Goal: Task Accomplishment & Management: Manage account settings

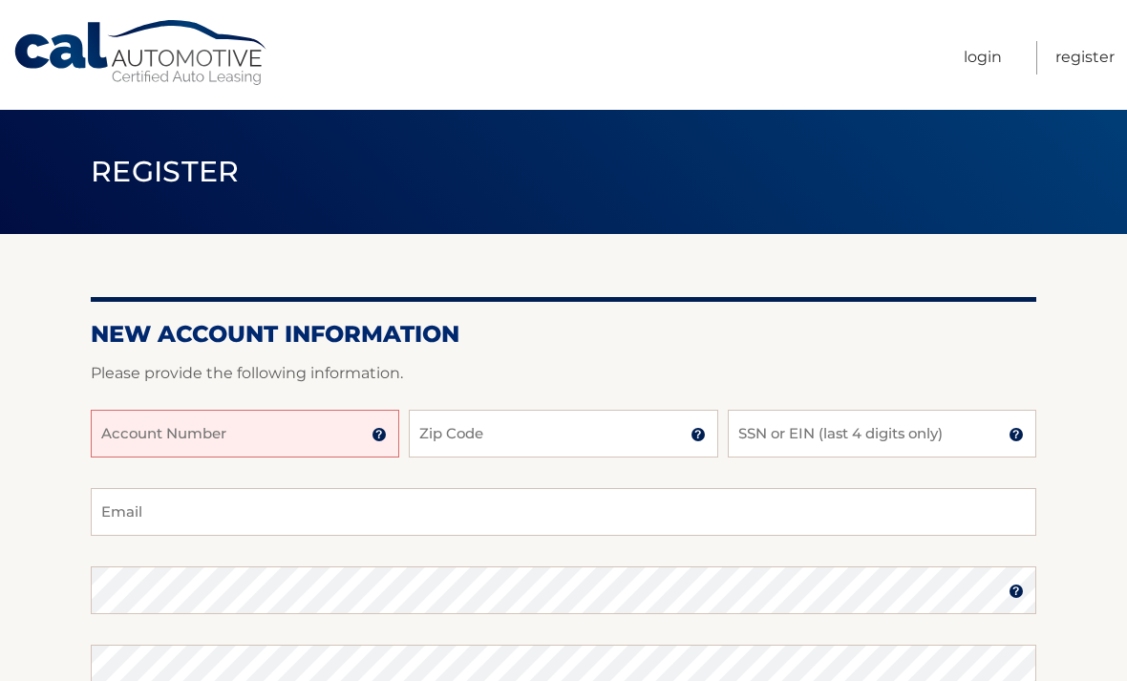
click at [260, 430] on input "Account Number" at bounding box center [245, 434] width 309 height 48
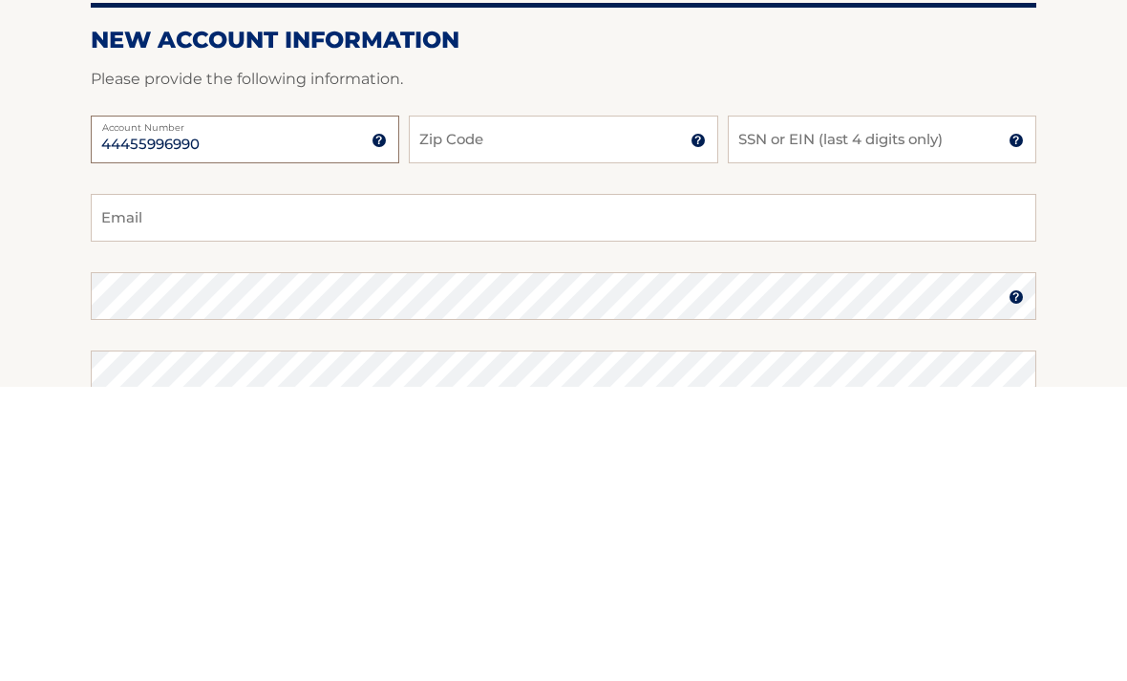
type input "44455996990"
click at [554, 410] on input "Zip Code" at bounding box center [563, 434] width 309 height 48
type input "11010"
click at [935, 410] on input "SSN or EIN (last 4 digits only)" at bounding box center [882, 434] width 309 height 48
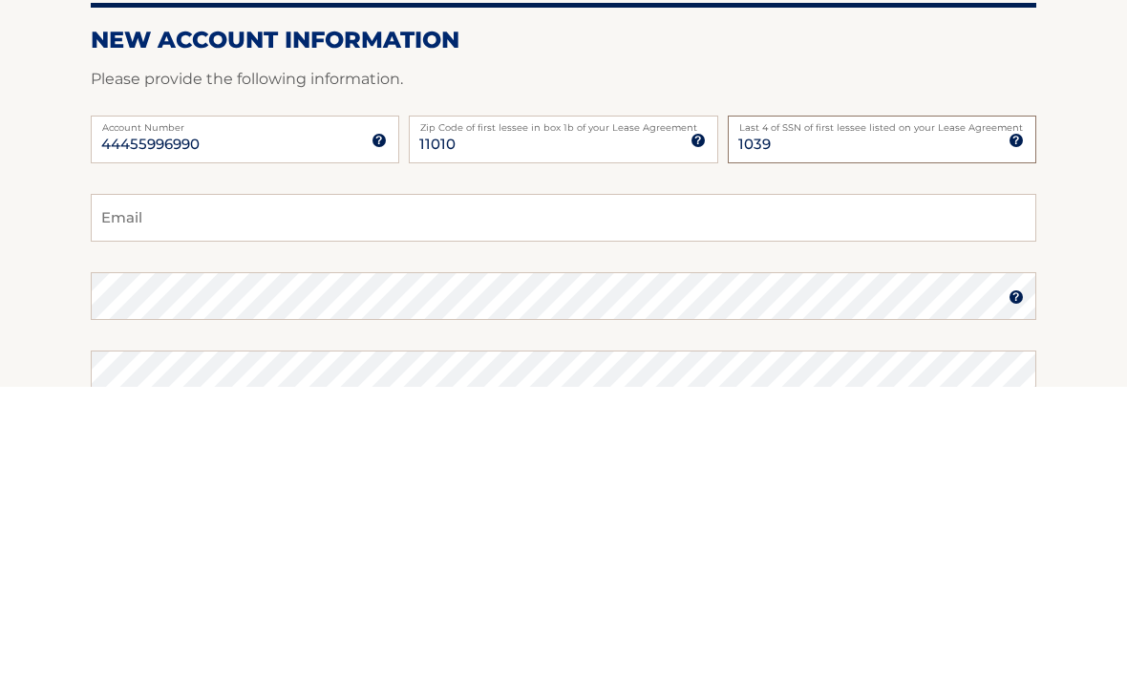
type input "1039"
click at [435, 488] on input "Email" at bounding box center [564, 512] width 946 height 48
type input "annmariecee@yahoo.com"
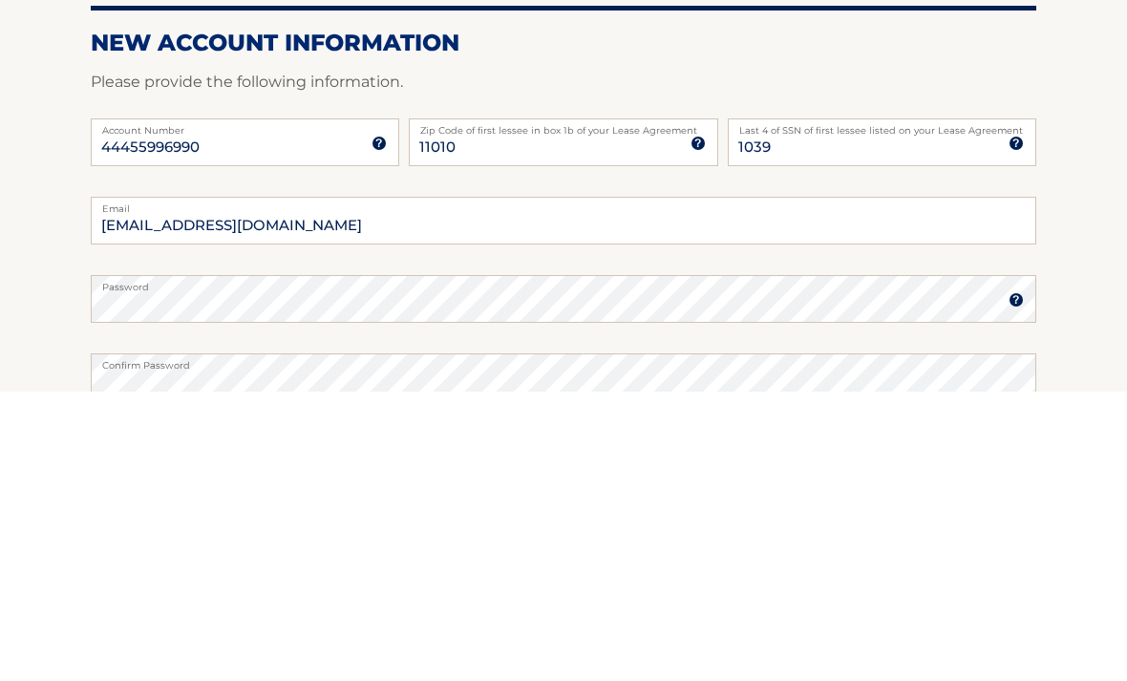
scroll to position [291, 0]
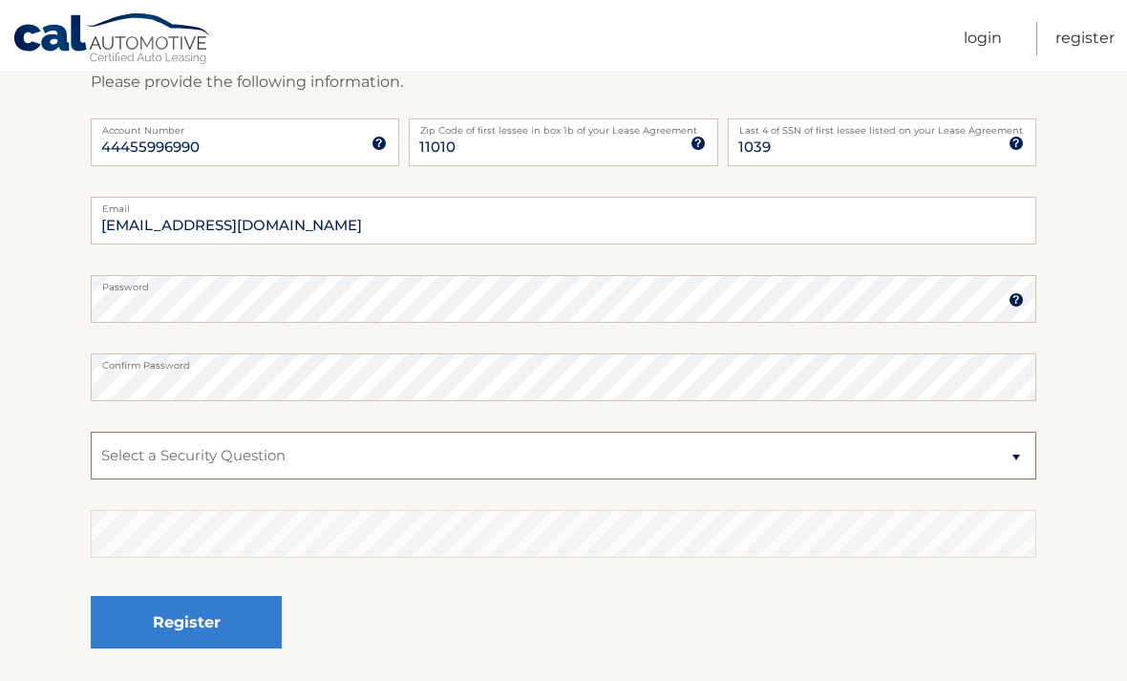
click at [419, 460] on select "Select a Security Question What was the name of your elementary school? What is…" at bounding box center [564, 456] width 946 height 48
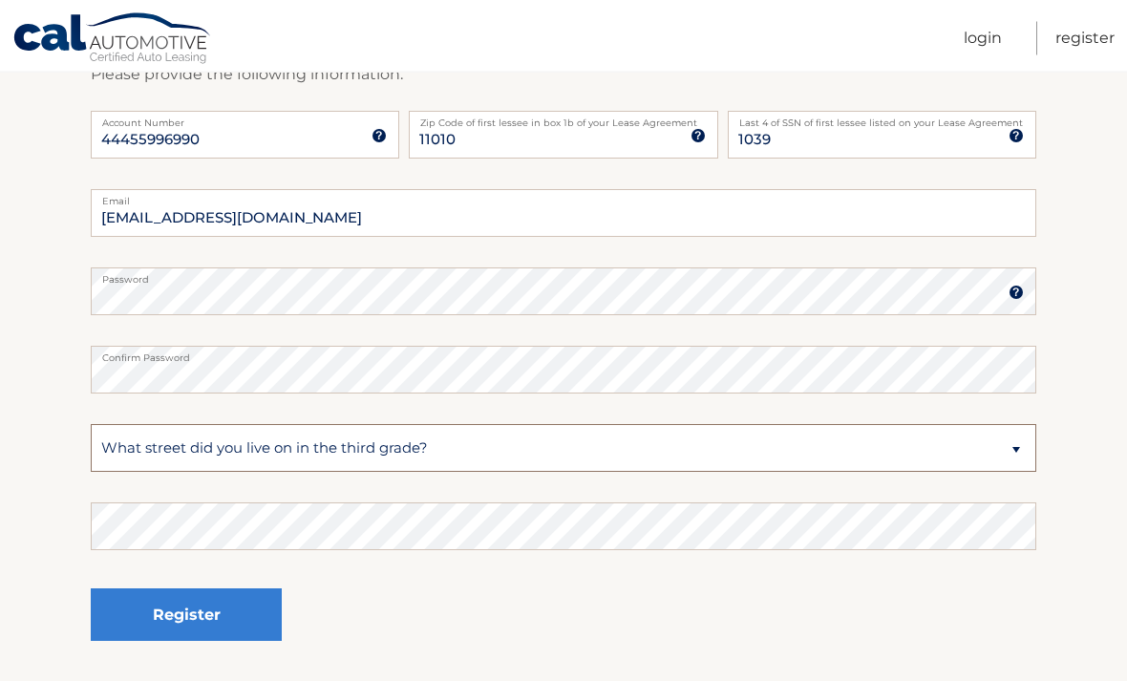
click at [493, 454] on select "Select a Security Question What was the name of your elementary school? What is…" at bounding box center [564, 449] width 946 height 48
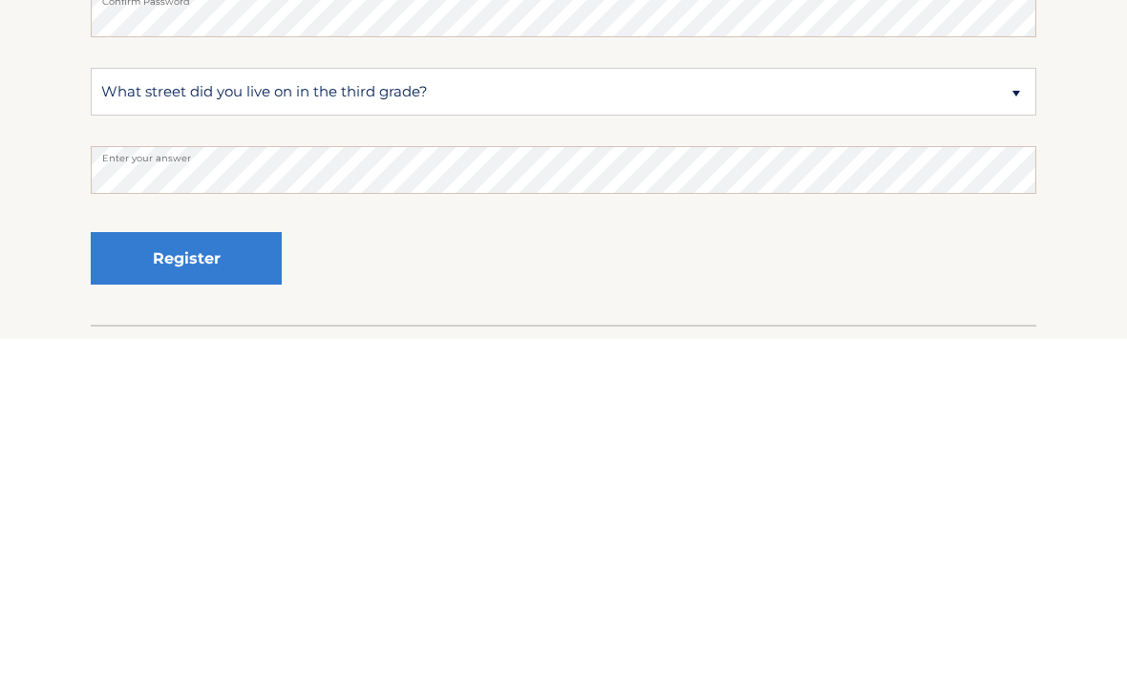
click at [458, 410] on select "Select a Security Question What was the name of your elementary school? What is…" at bounding box center [564, 434] width 946 height 48
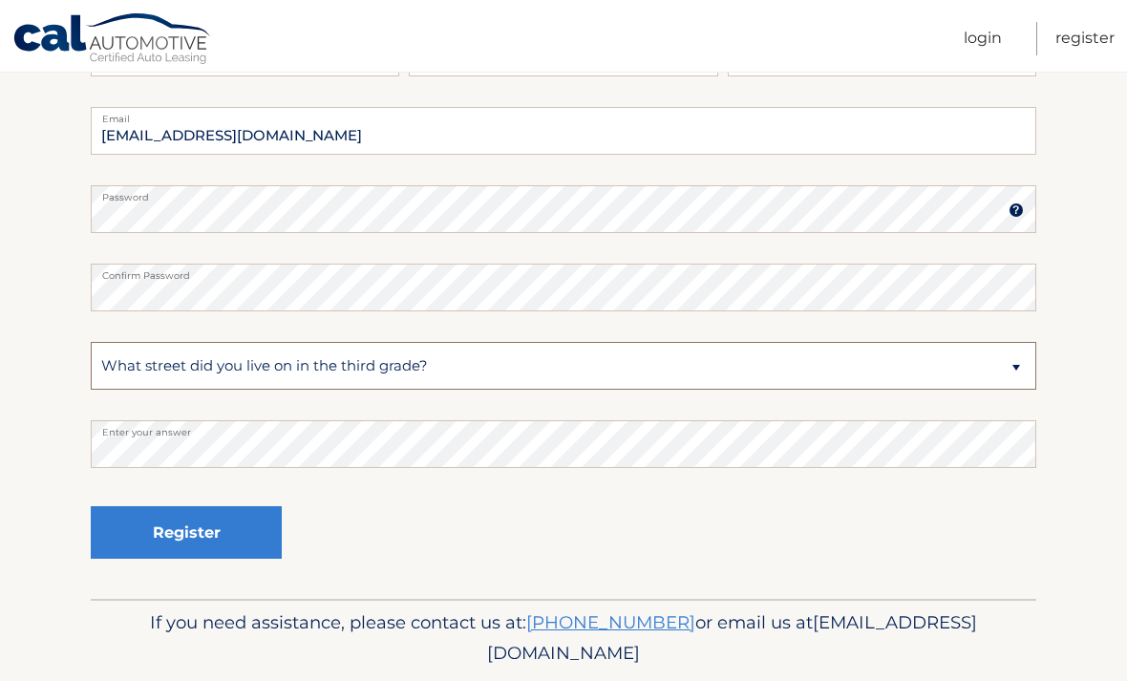
select select "4"
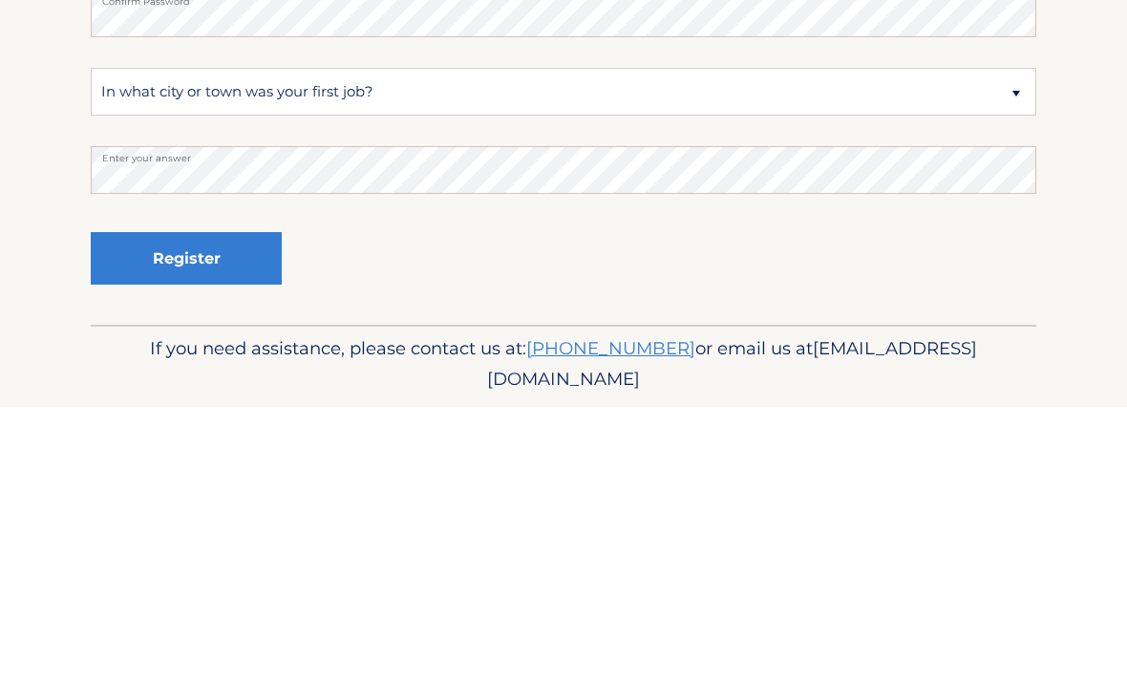
click at [240, 506] on button "Register" at bounding box center [186, 532] width 191 height 53
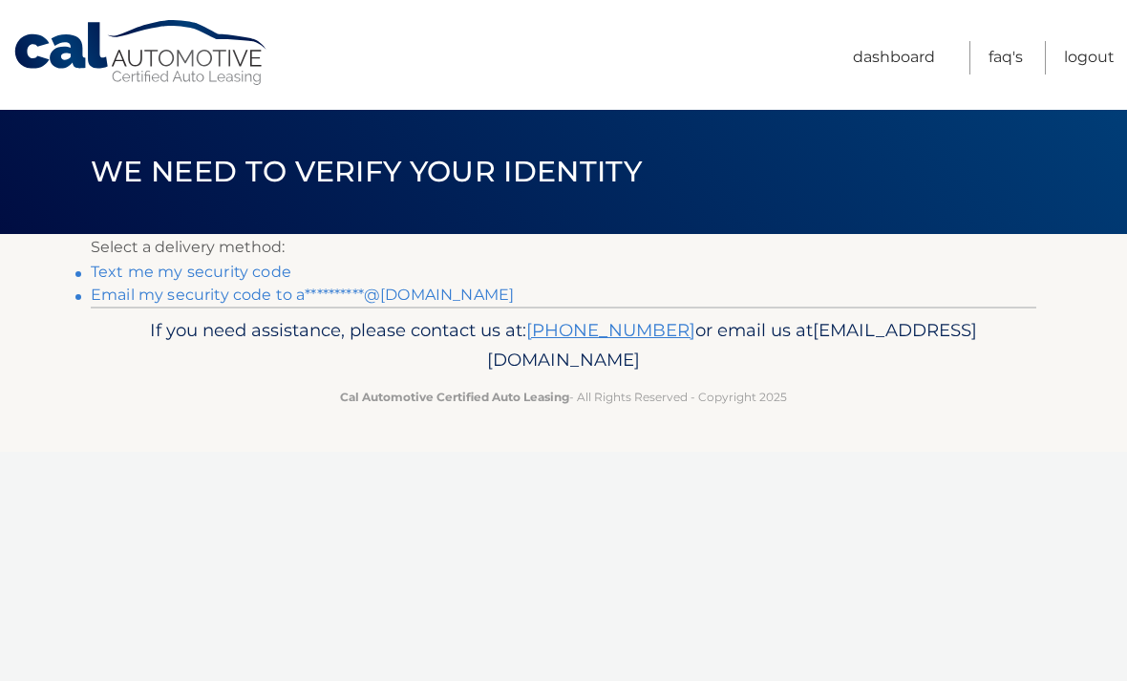
click at [214, 272] on link "Text me my security code" at bounding box center [191, 272] width 201 height 18
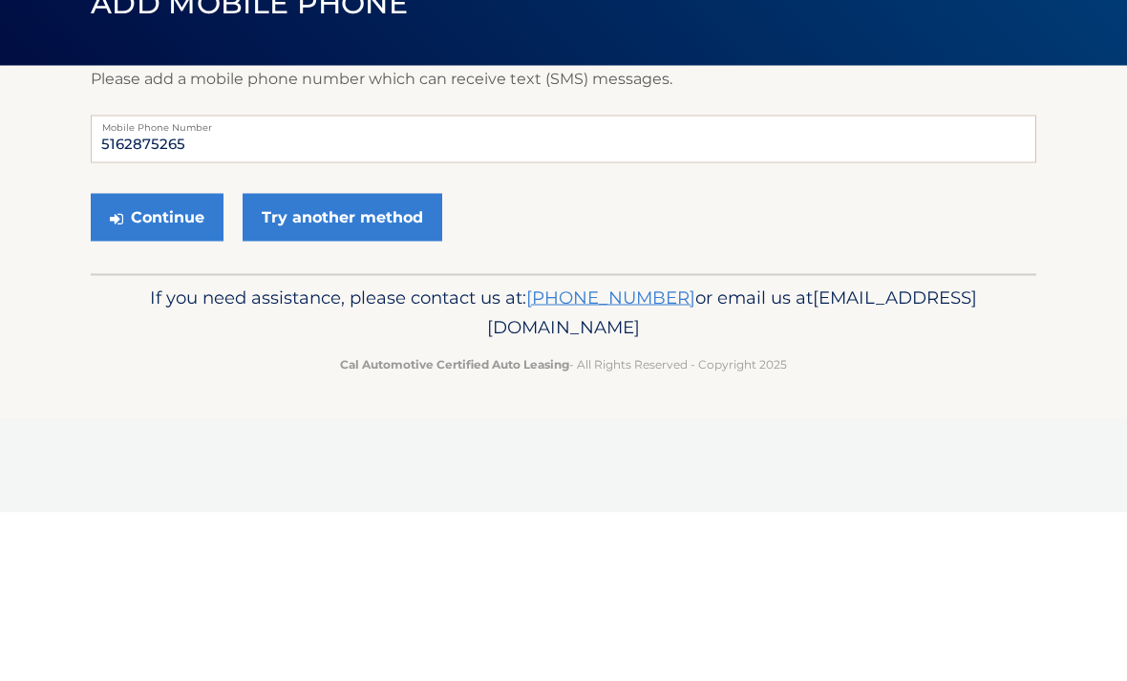
click at [186, 362] on button "Continue" at bounding box center [157, 386] width 133 height 48
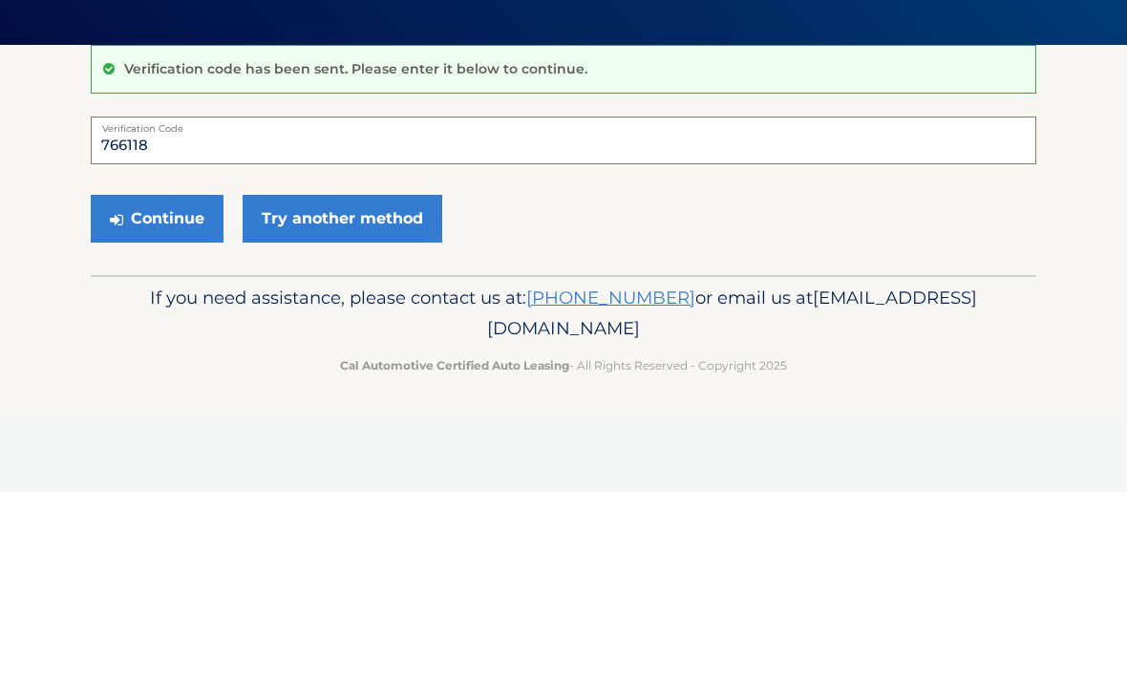
type input "766118"
click at [175, 384] on button "Continue" at bounding box center [157, 408] width 133 height 48
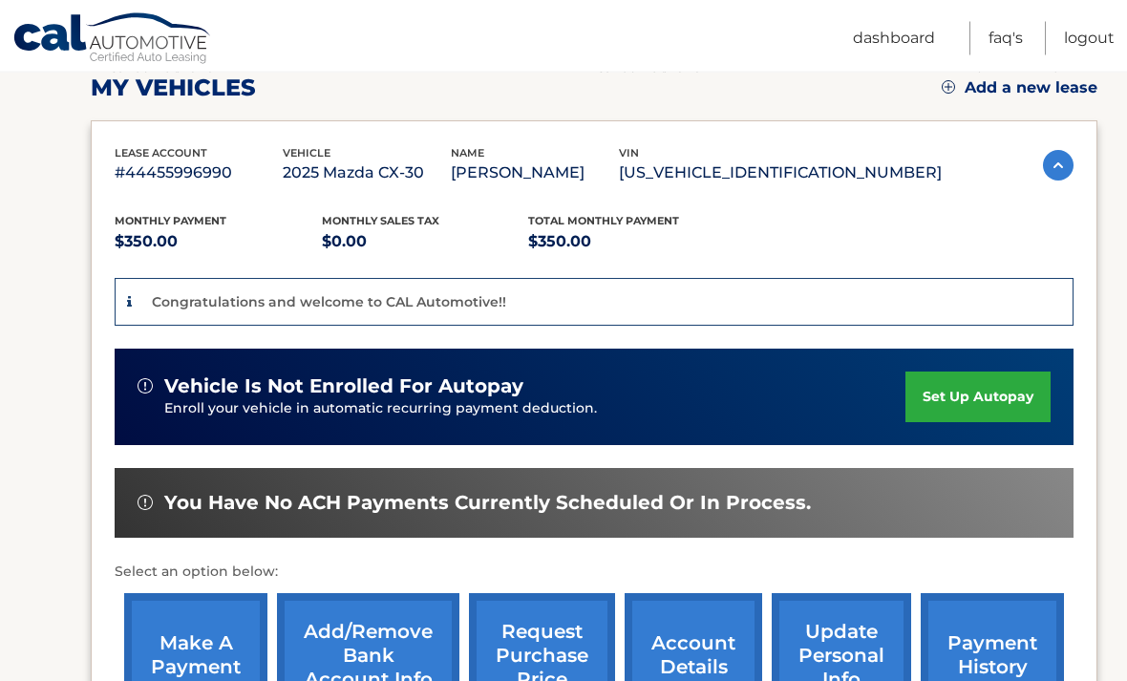
scroll to position [286, 0]
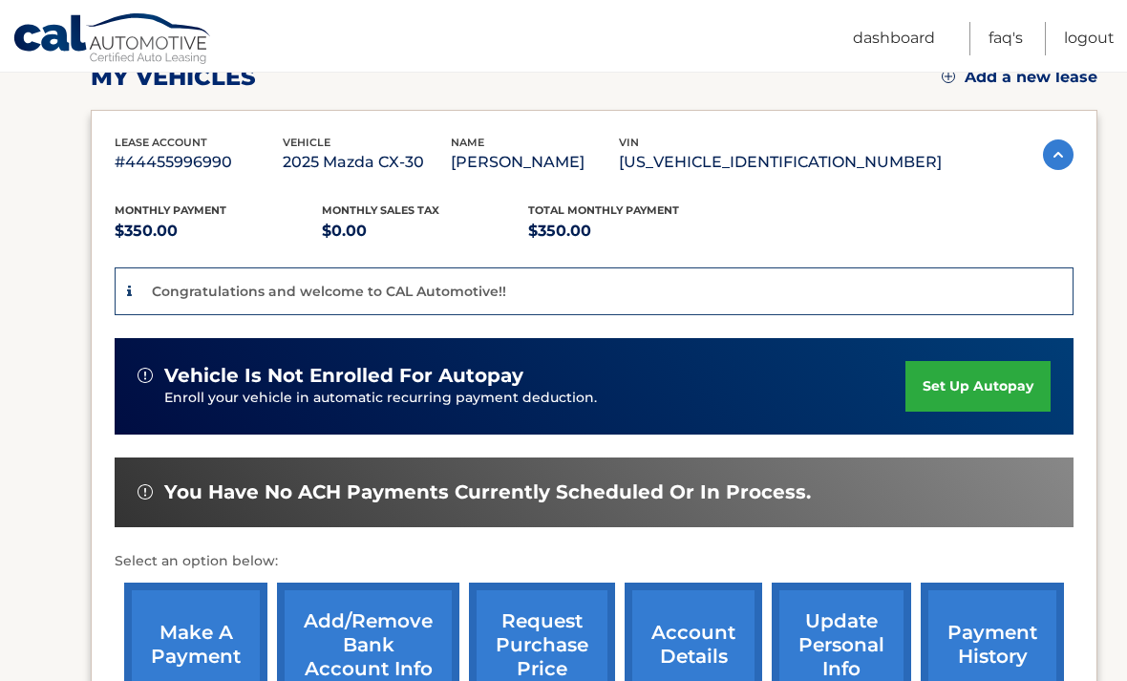
click at [1027, 386] on link "set up autopay" at bounding box center [978, 386] width 145 height 51
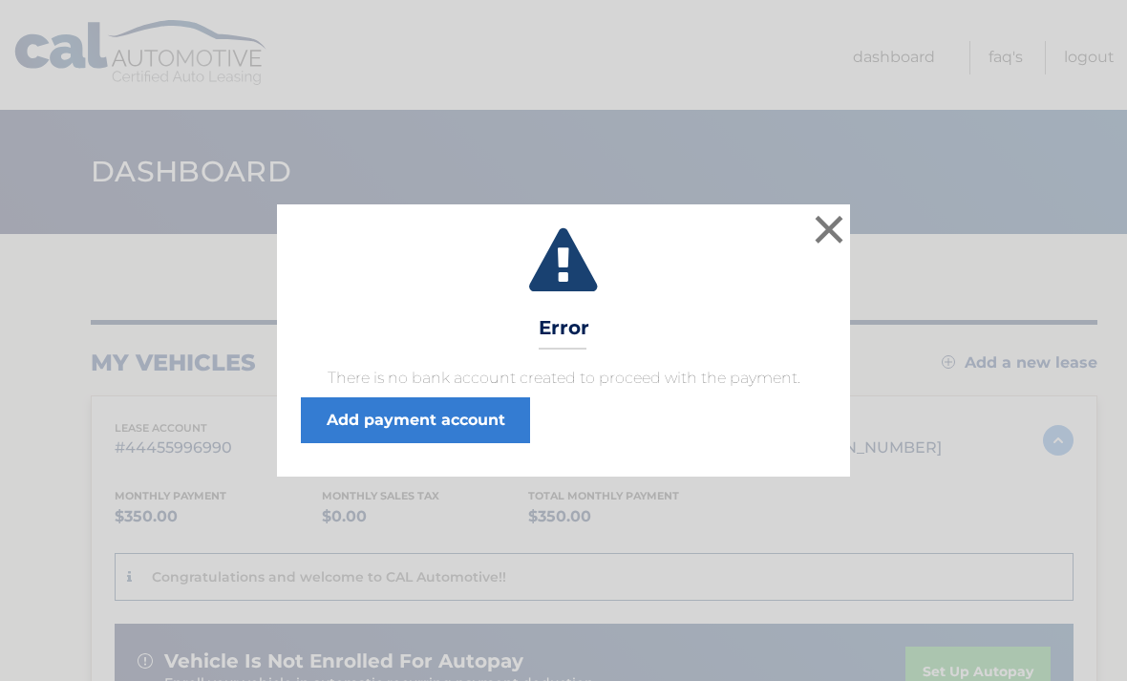
click at [833, 219] on button "×" at bounding box center [829, 229] width 38 height 38
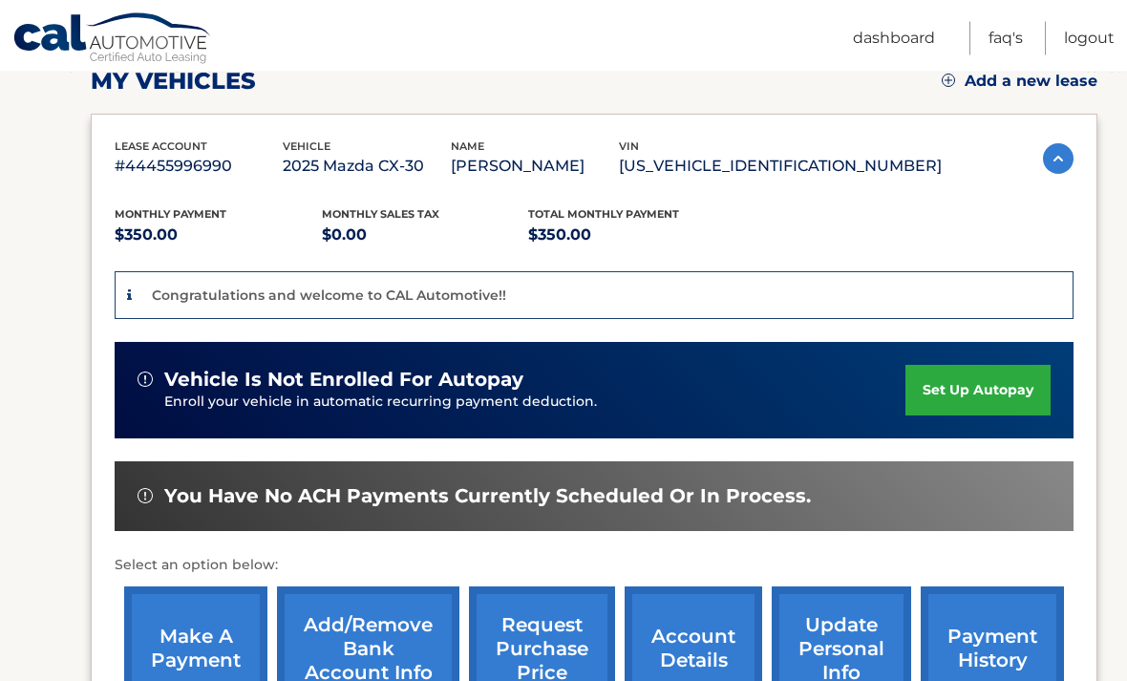
scroll to position [288, 0]
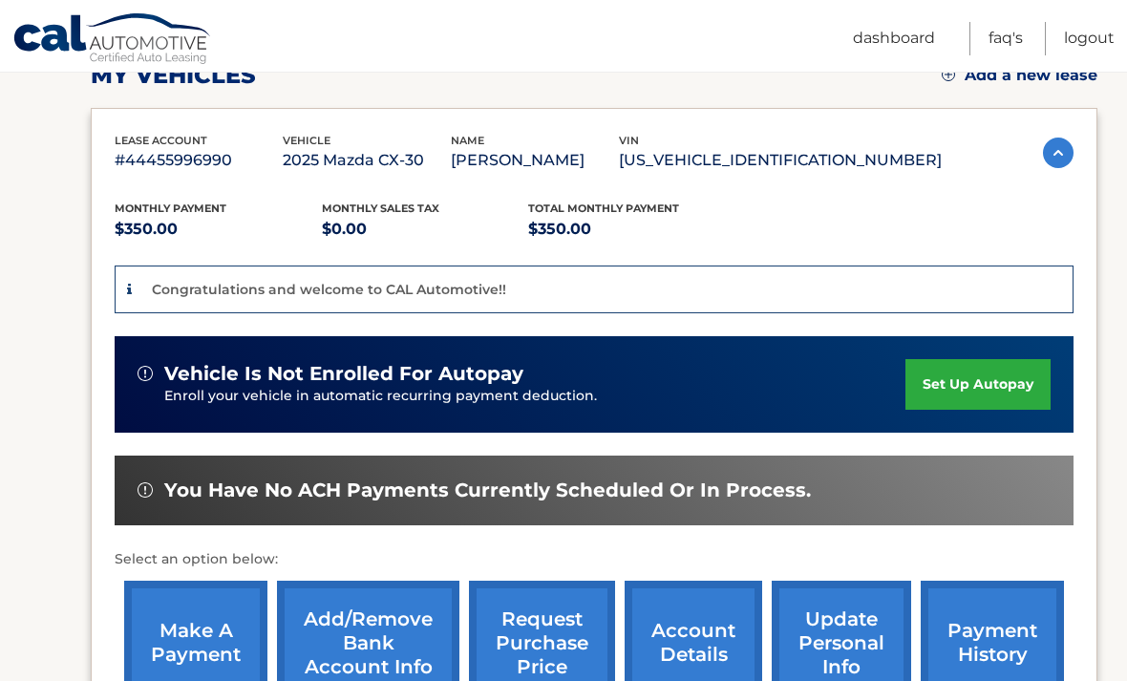
click at [1012, 388] on link "set up autopay" at bounding box center [978, 384] width 145 height 51
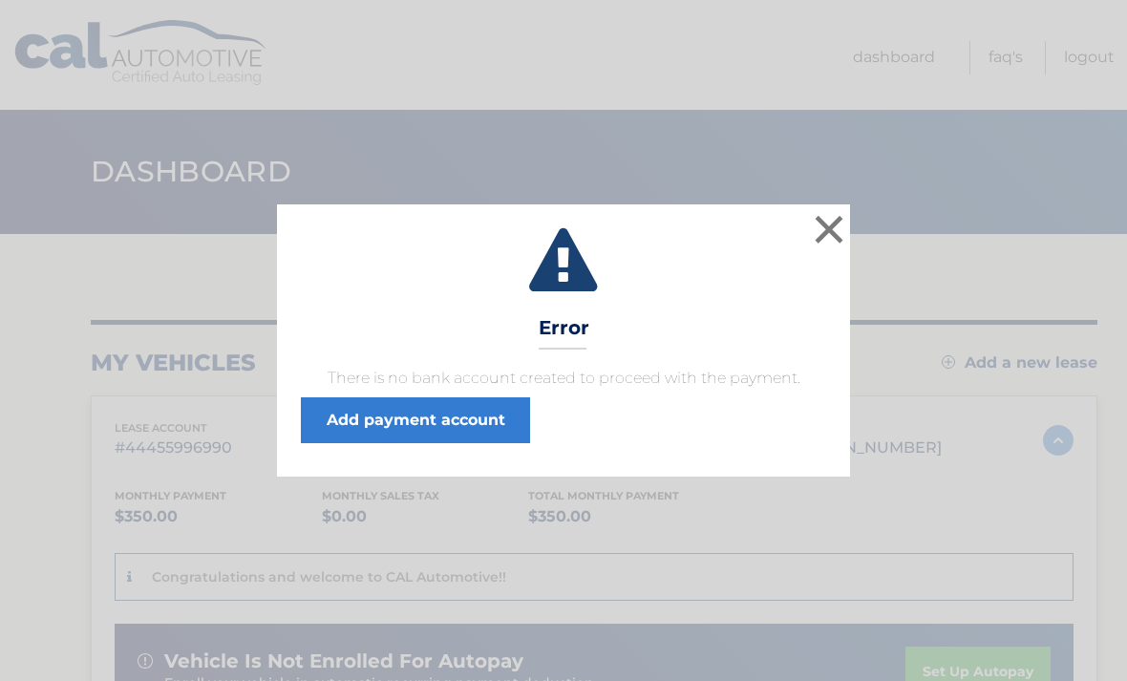
click at [476, 416] on link "Add payment account" at bounding box center [415, 420] width 229 height 46
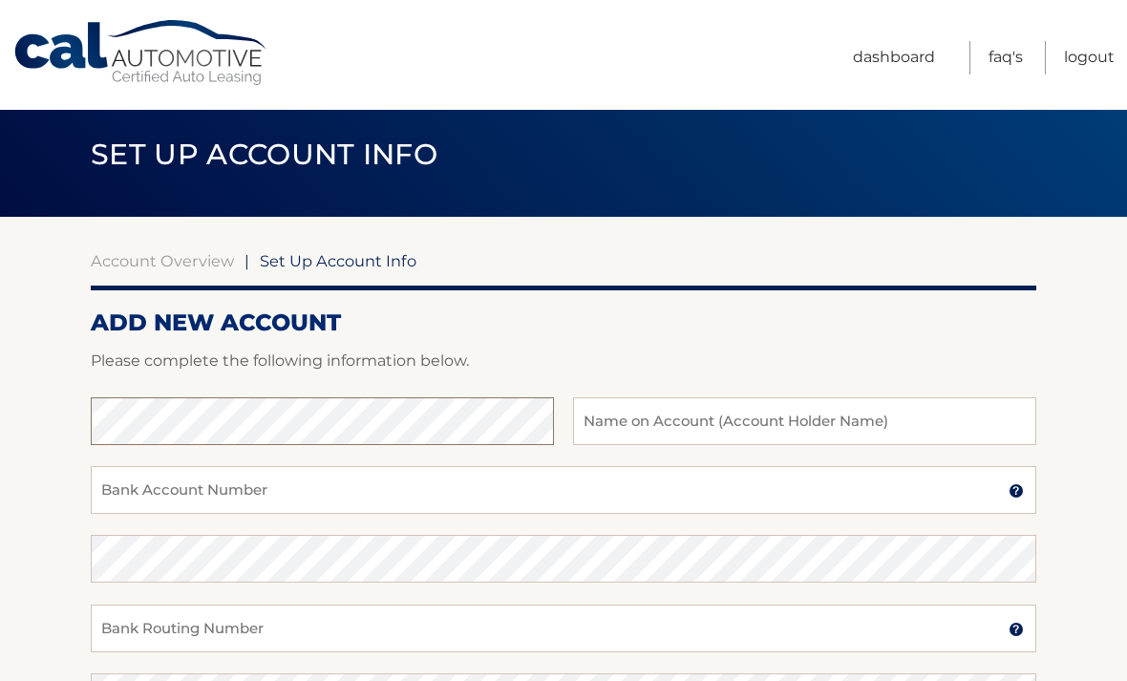
scroll to position [16, 0]
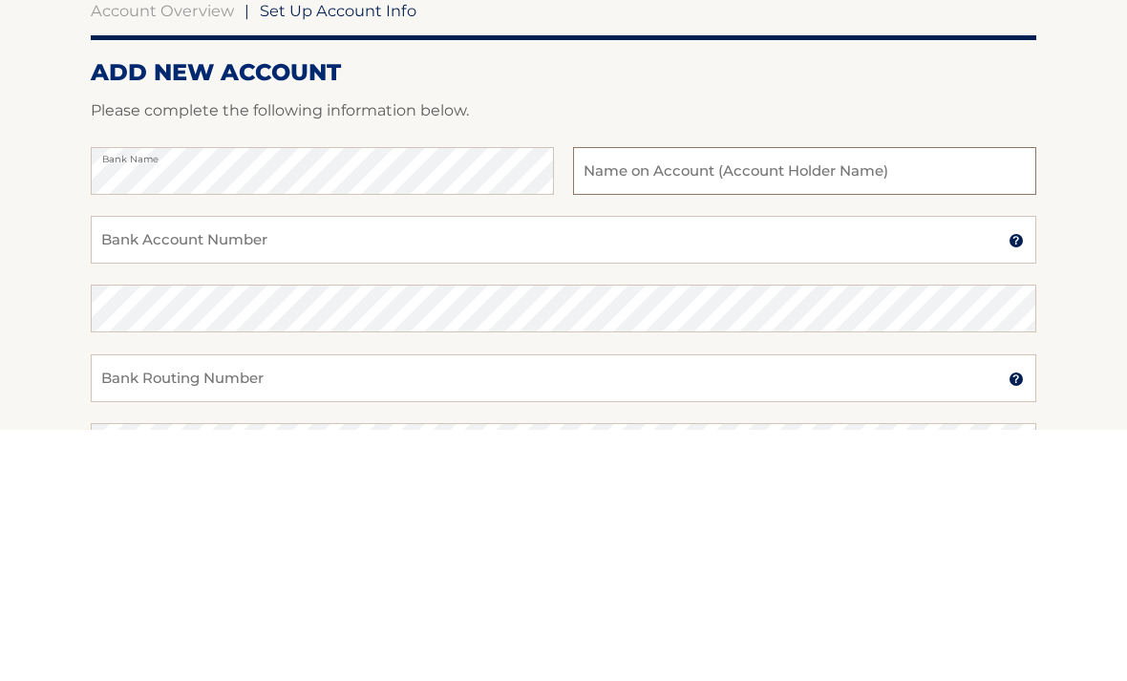
click at [785, 398] on input "text" at bounding box center [804, 422] width 463 height 48
type input "[PERSON_NAME]"
click at [383, 467] on input "Bank Account Number" at bounding box center [564, 491] width 946 height 48
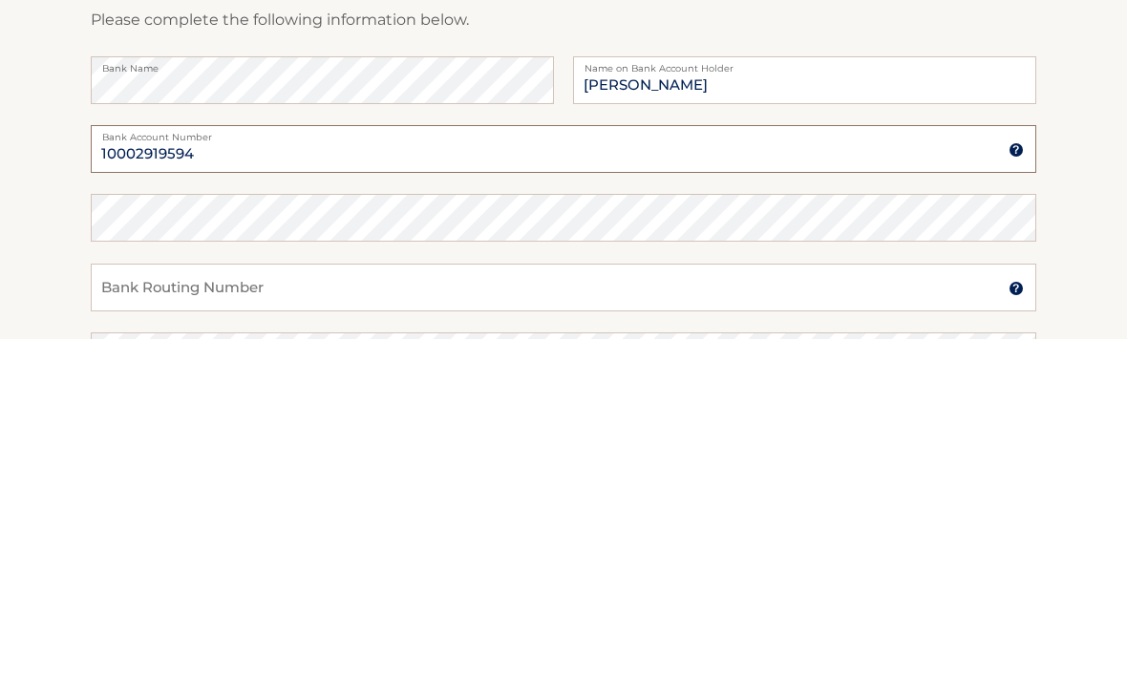
type input "10002919594"
click at [499, 606] on input "Bank Routing Number" at bounding box center [564, 630] width 946 height 48
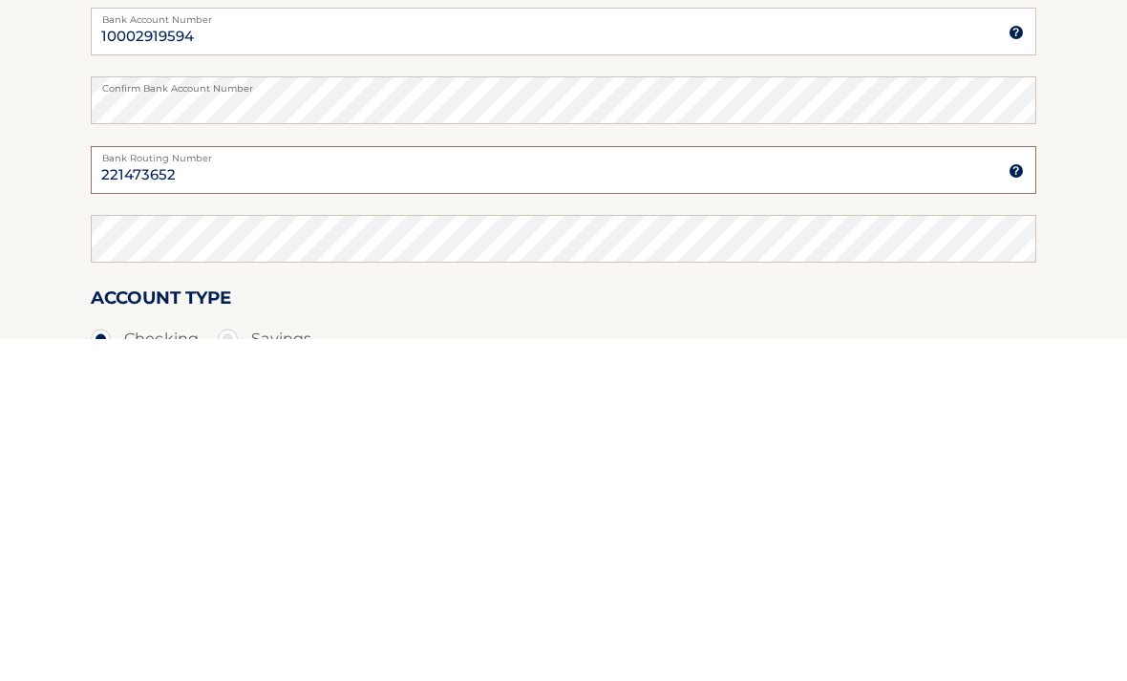
type input "221473652"
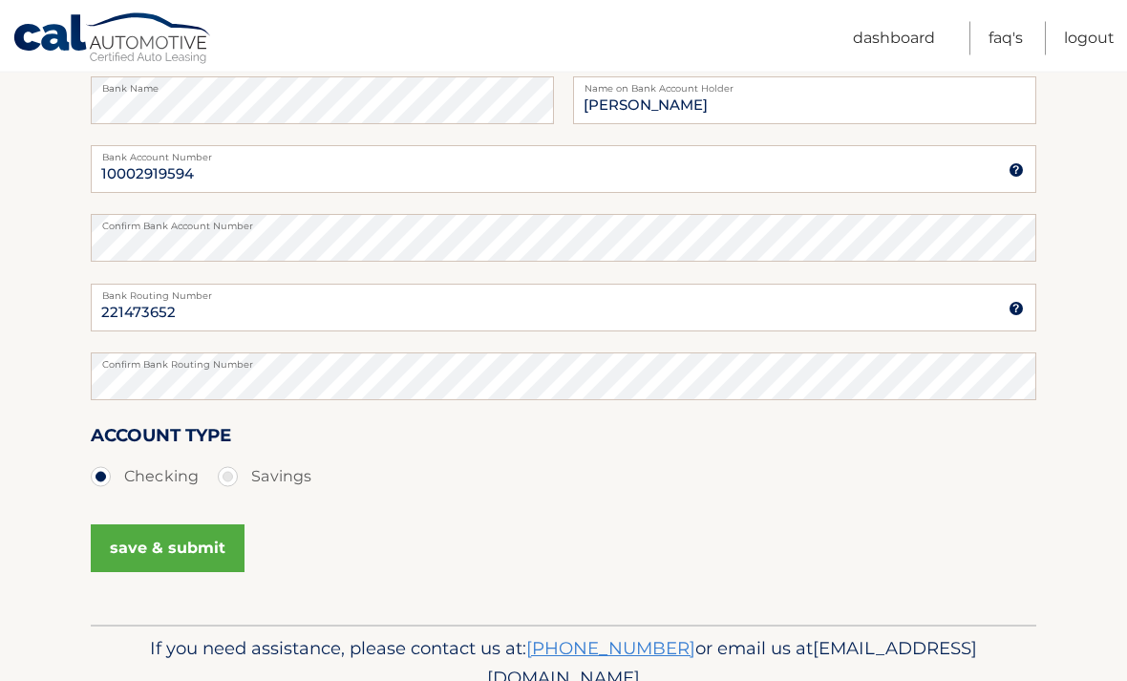
scroll to position [331, 0]
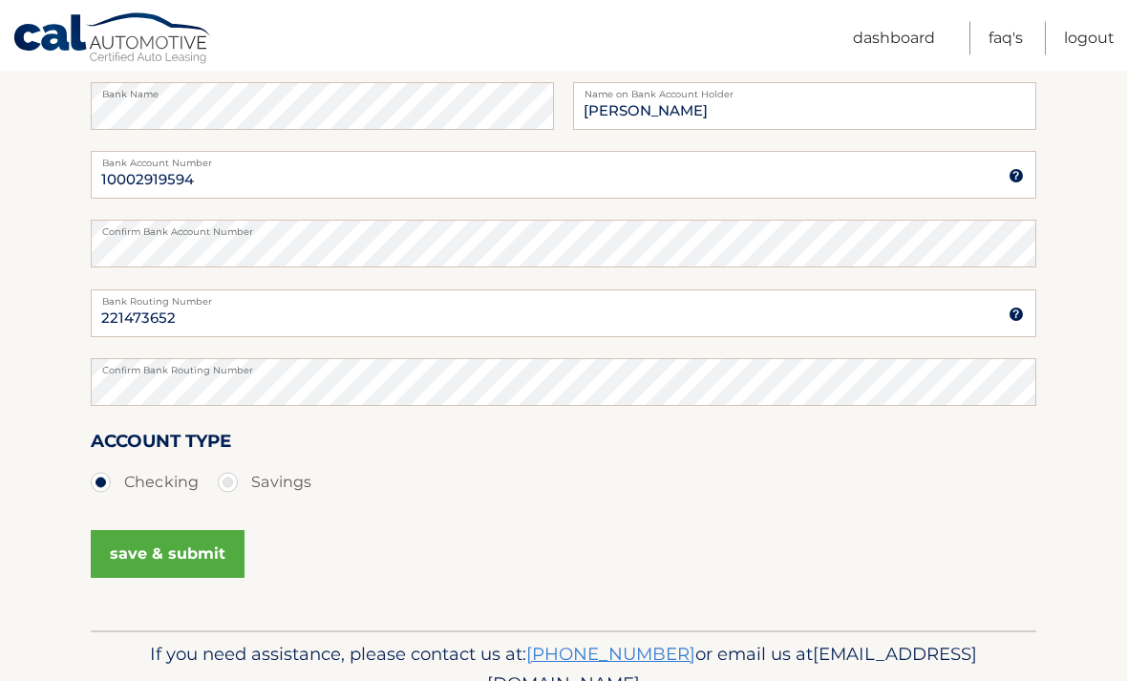
click at [204, 557] on button "save & submit" at bounding box center [168, 555] width 154 height 48
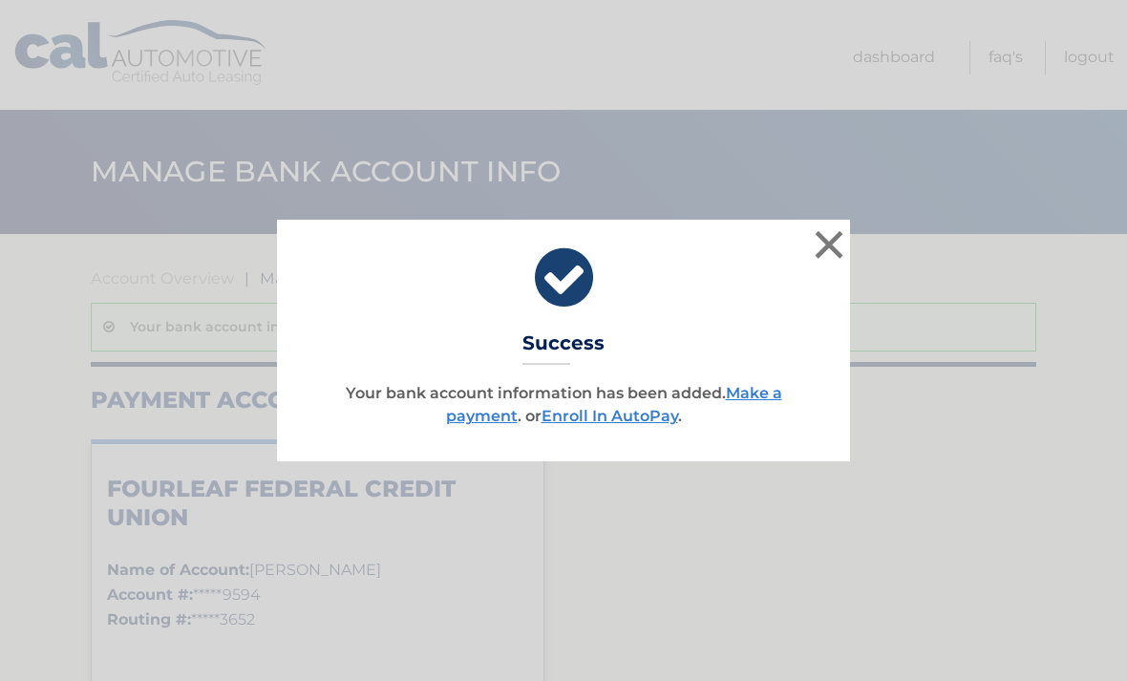
click at [639, 416] on link "Enroll In AutoPay" at bounding box center [610, 416] width 137 height 18
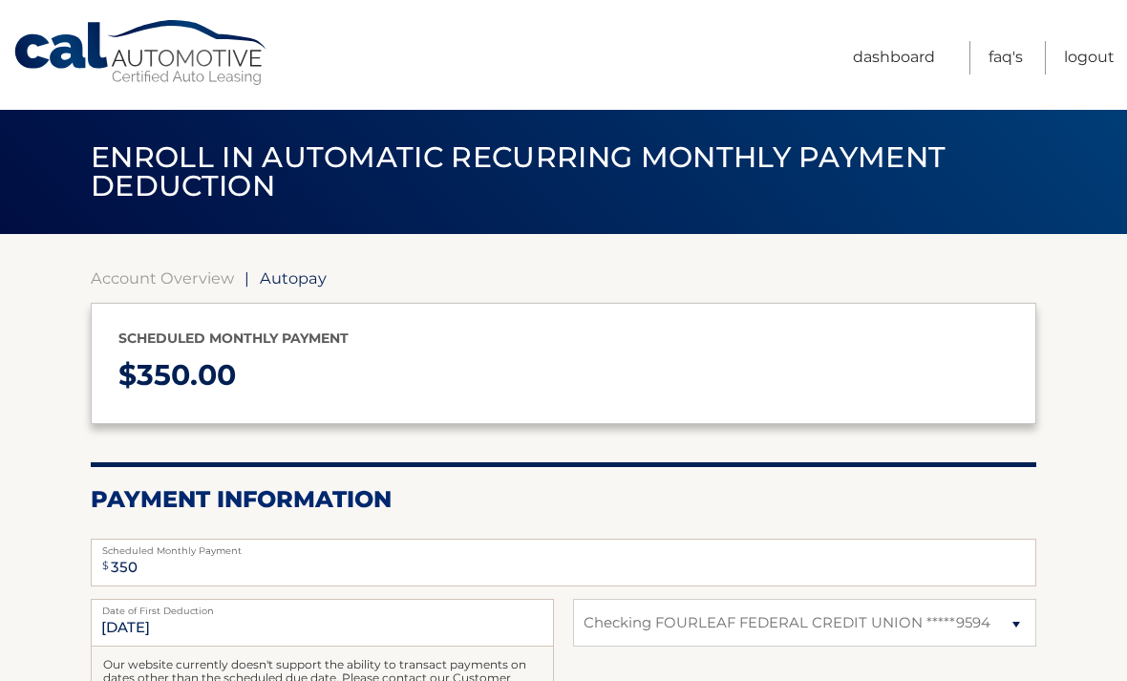
select select "MzYzZWUyMjQtYmViNy00MGQ3LTgzNWItM2U2ZTFiM2U5ZTQy"
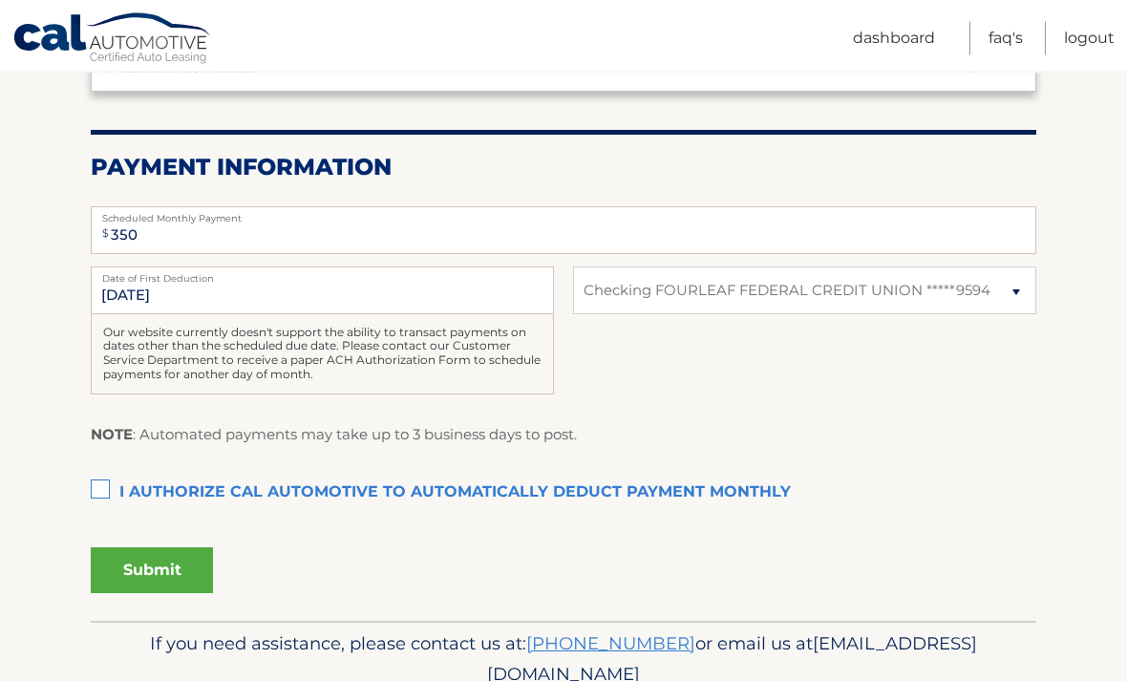
scroll to position [339, 0]
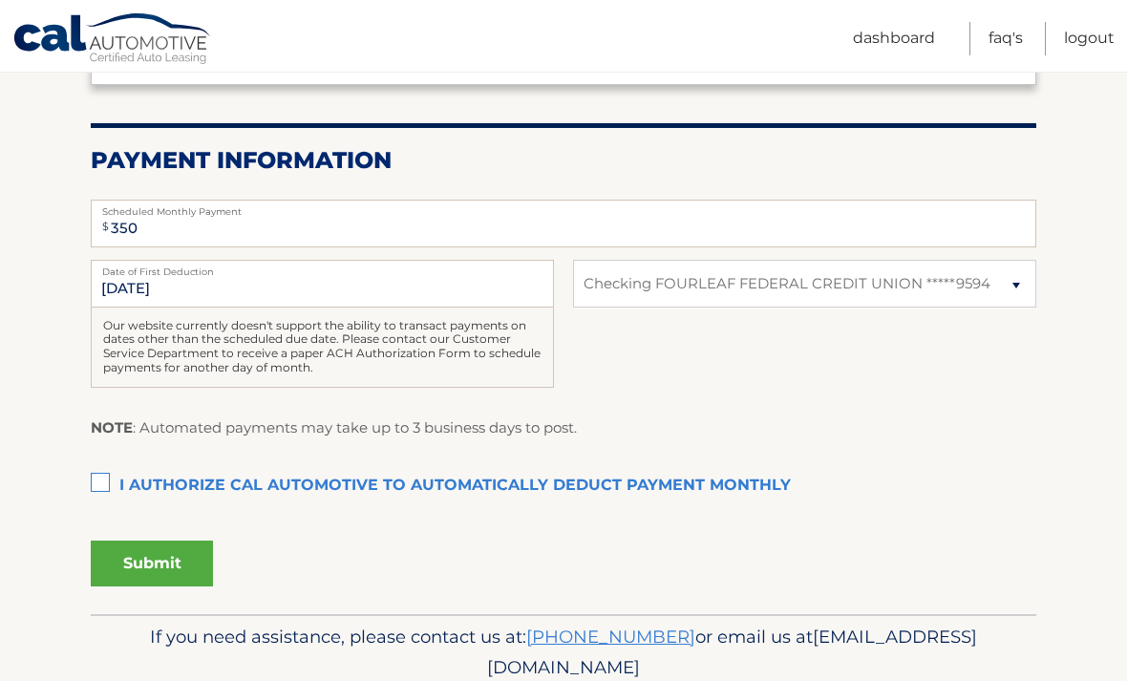
click at [99, 478] on label "I authorize cal automotive to automatically deduct payment monthly This checkbo…" at bounding box center [564, 486] width 946 height 38
click at [0, 0] on input "I authorize cal automotive to automatically deduct payment monthly This checkbo…" at bounding box center [0, 0] width 0 height 0
click at [174, 556] on button "Submit" at bounding box center [152, 564] width 122 height 46
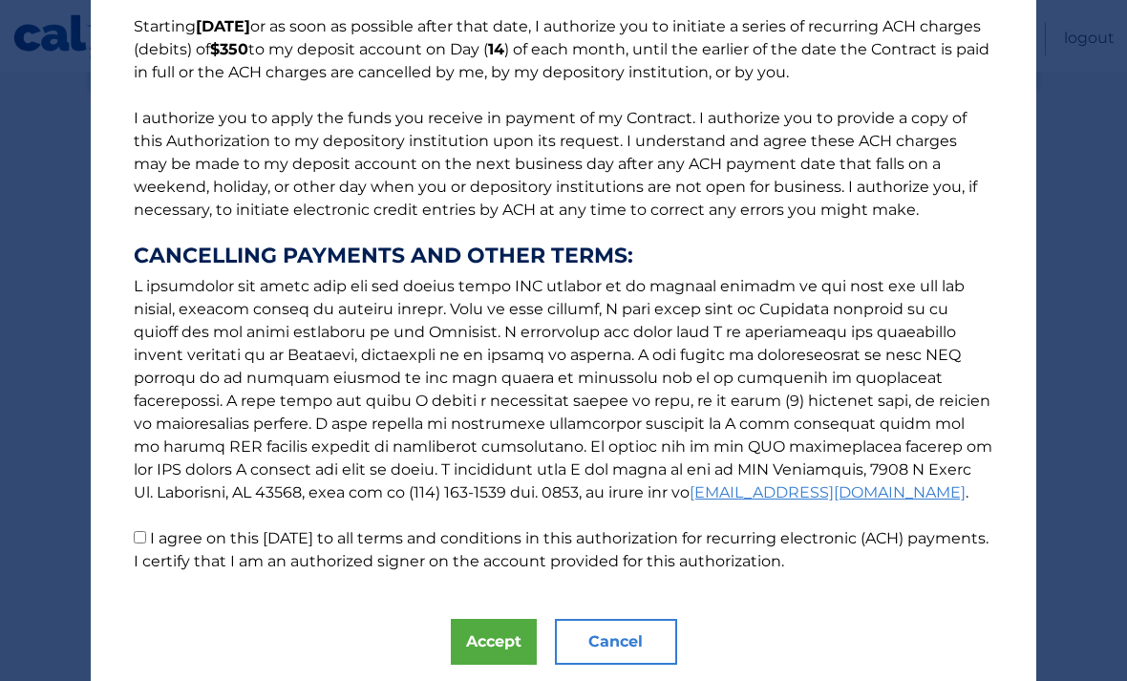
scroll to position [160, 0]
click at [149, 552] on label "I agree on this 09/04/2025 to all terms and conditions in this authorization fo…" at bounding box center [561, 550] width 855 height 41
click at [146, 545] on input "I agree on this 09/04/2025 to all terms and conditions in this authorization fo…" at bounding box center [140, 538] width 12 height 12
checkbox input "true"
click at [496, 648] on button "Accept" at bounding box center [494, 643] width 86 height 46
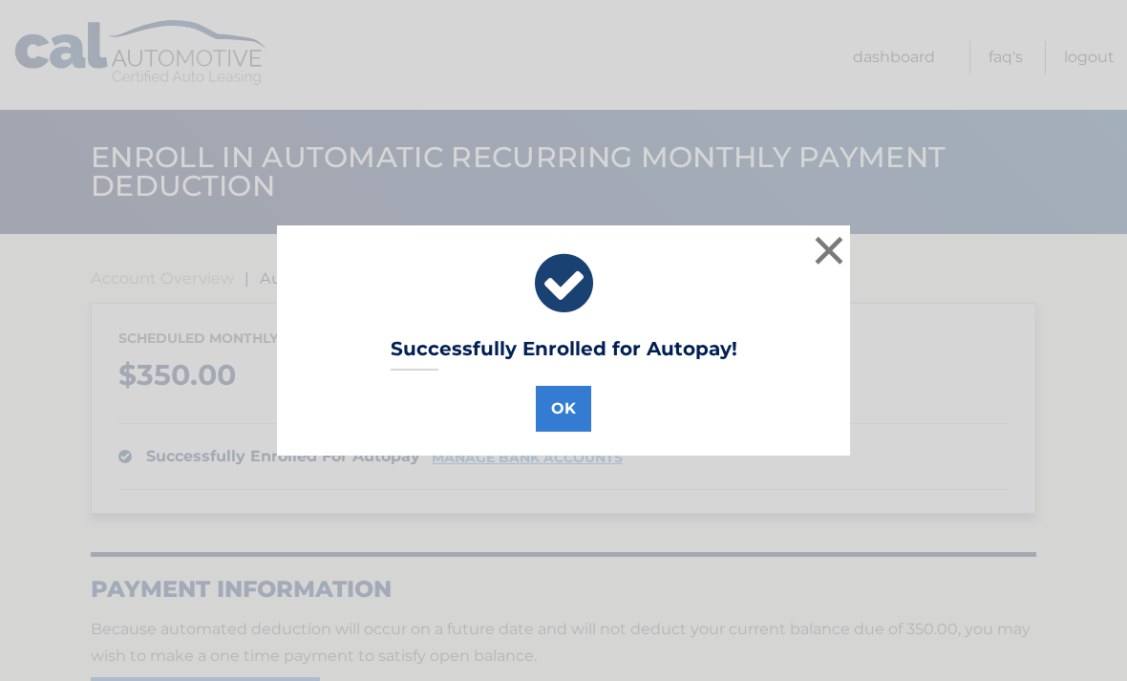
click at [574, 414] on button "OK" at bounding box center [563, 409] width 55 height 46
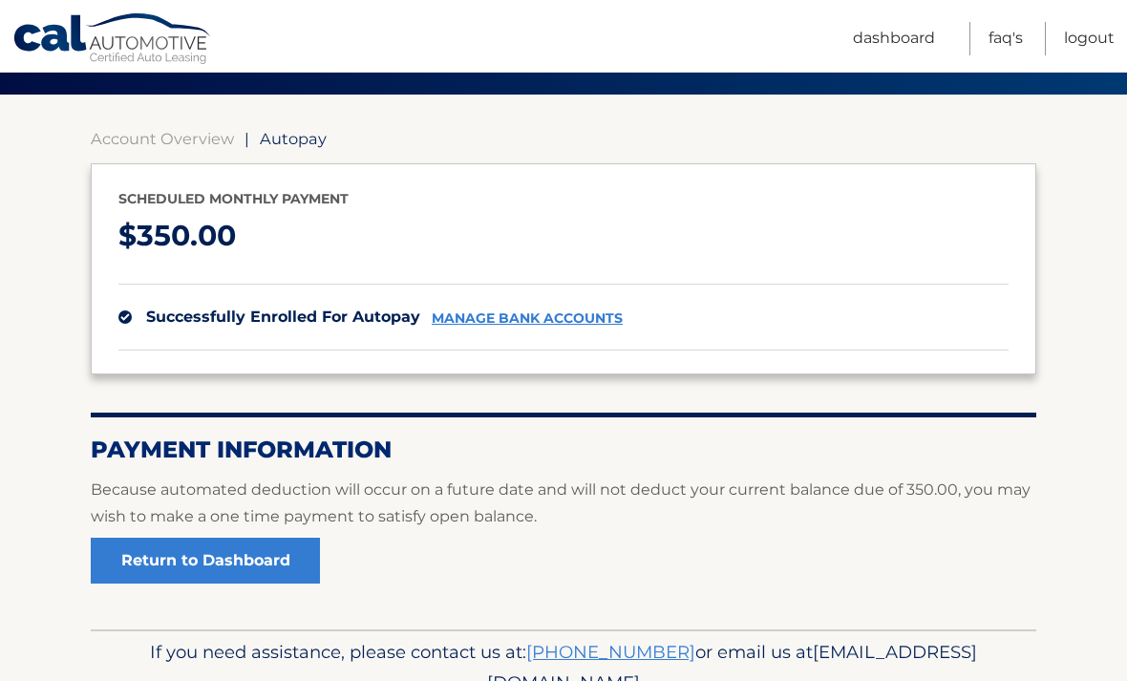
scroll to position [159, 0]
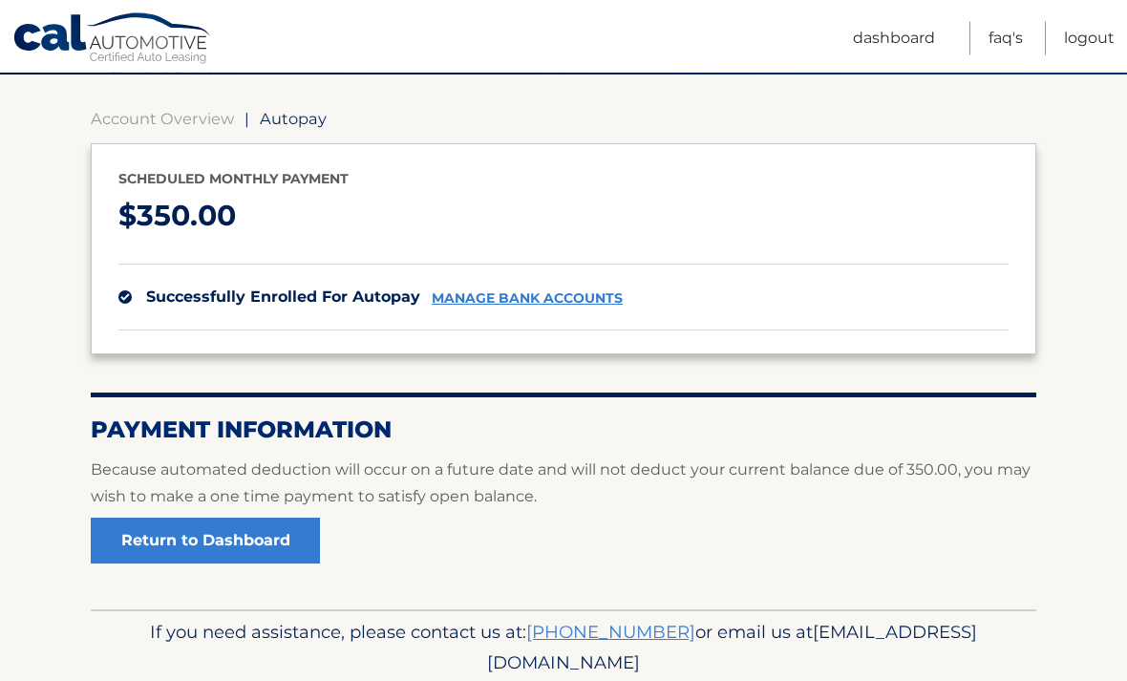
click at [285, 536] on link "Return to Dashboard" at bounding box center [205, 542] width 229 height 46
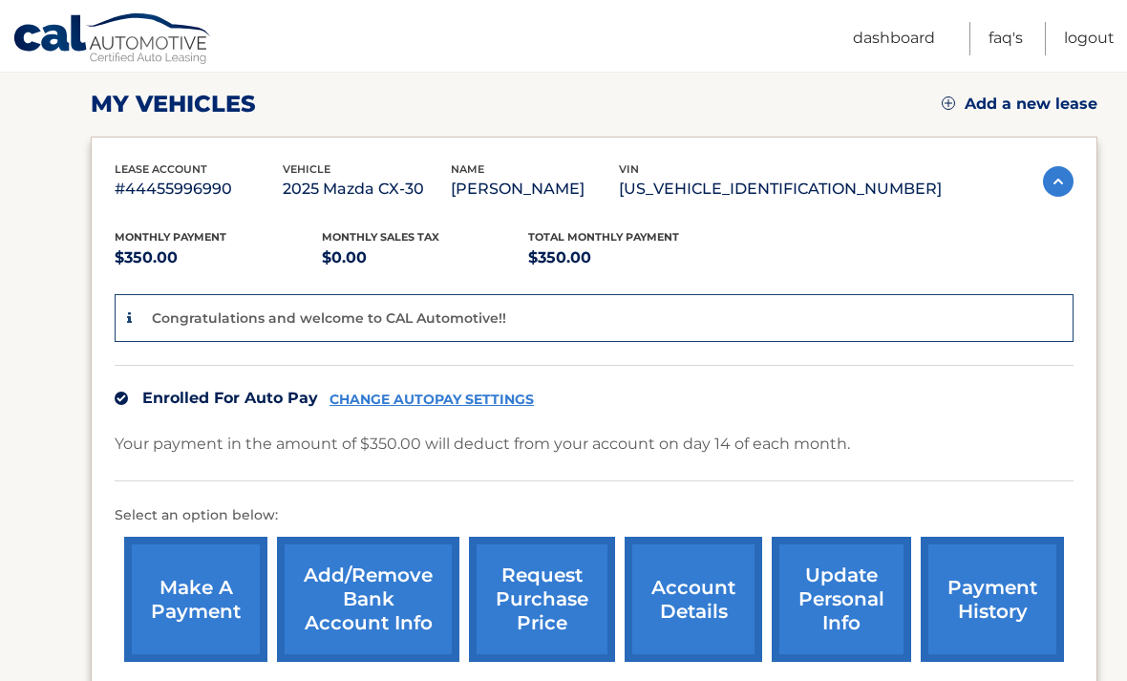
scroll to position [256, 0]
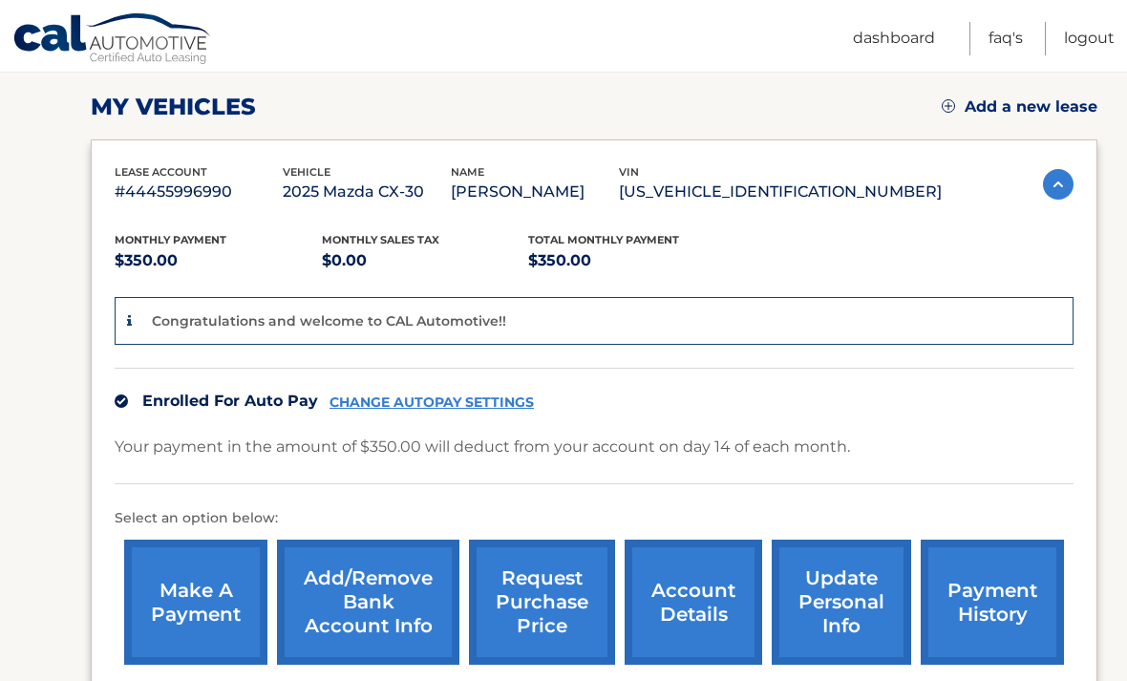
click at [388, 607] on link "Add/Remove bank account info" at bounding box center [368, 602] width 182 height 125
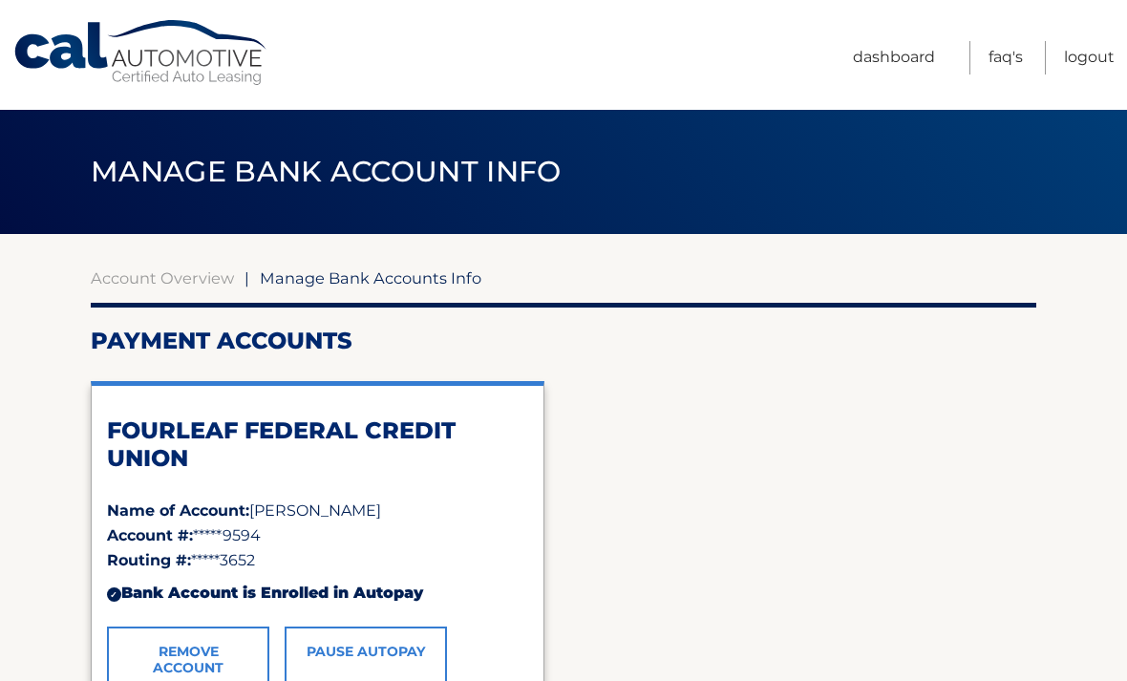
click at [894, 46] on link "Dashboard" at bounding box center [894, 57] width 82 height 33
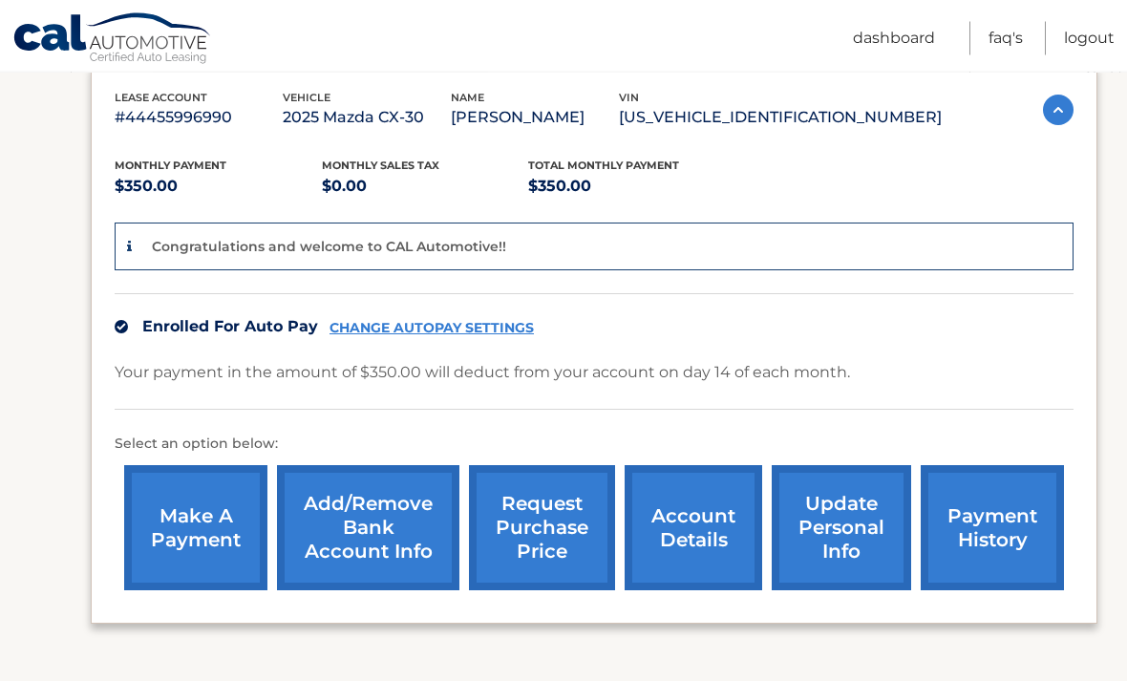
scroll to position [343, 0]
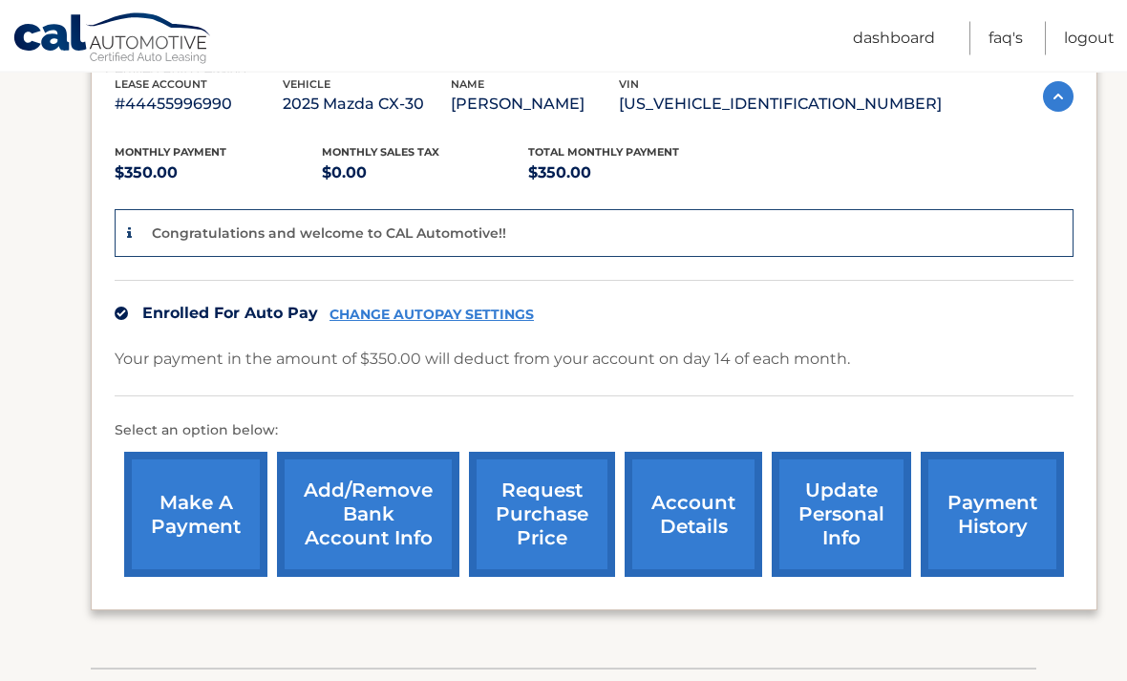
click at [539, 507] on link "request purchase price" at bounding box center [542, 515] width 146 height 125
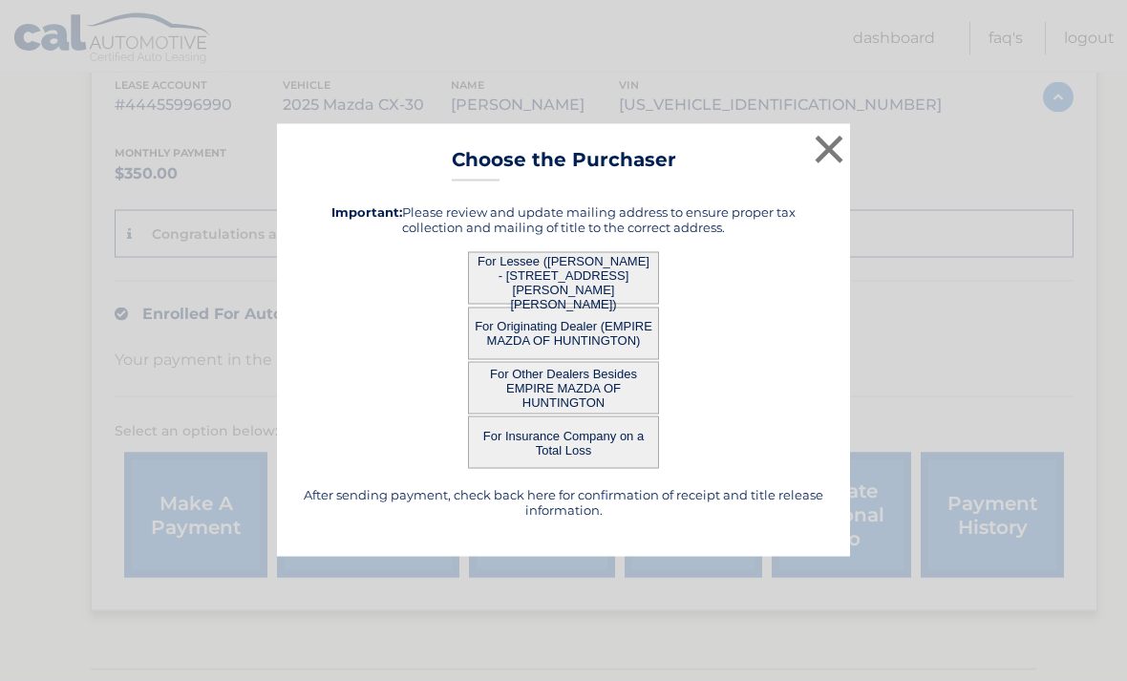
scroll to position [344, 0]
click at [826, 168] on button "×" at bounding box center [829, 149] width 38 height 38
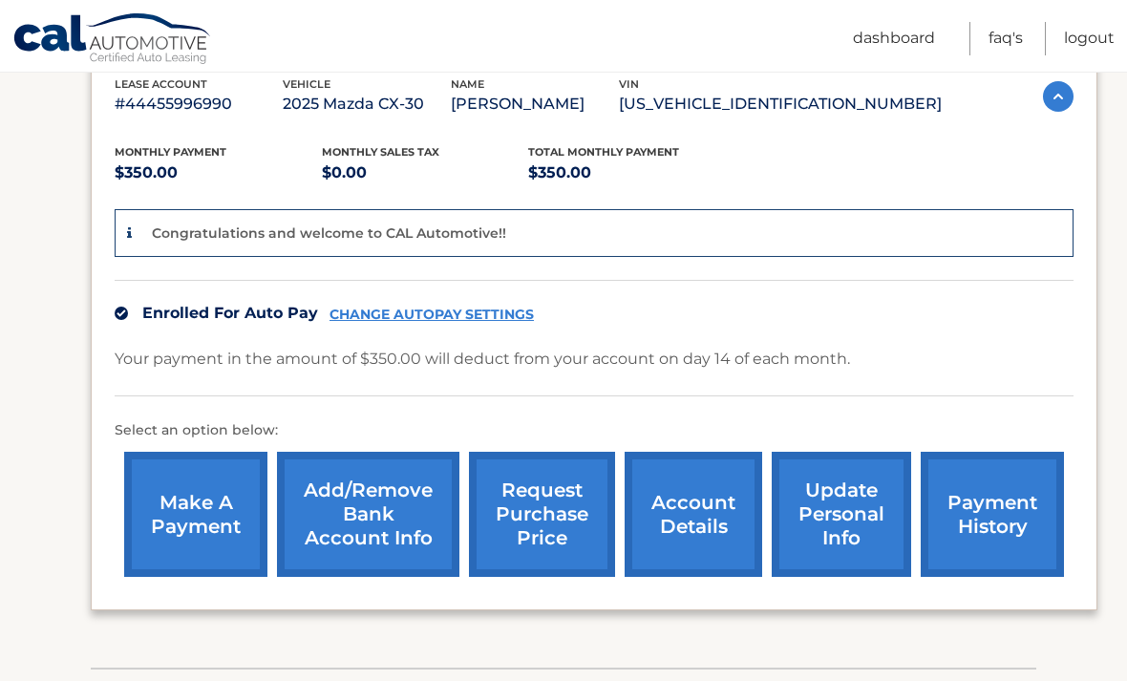
click at [855, 526] on link "update personal info" at bounding box center [841, 514] width 139 height 125
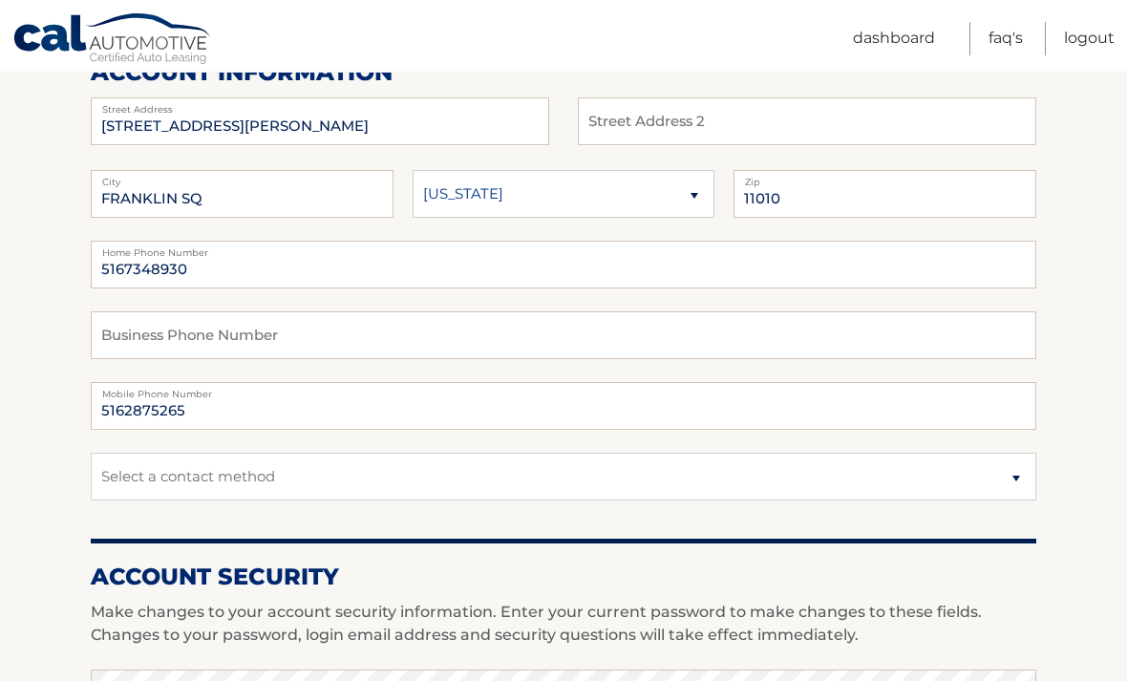
scroll to position [267, 0]
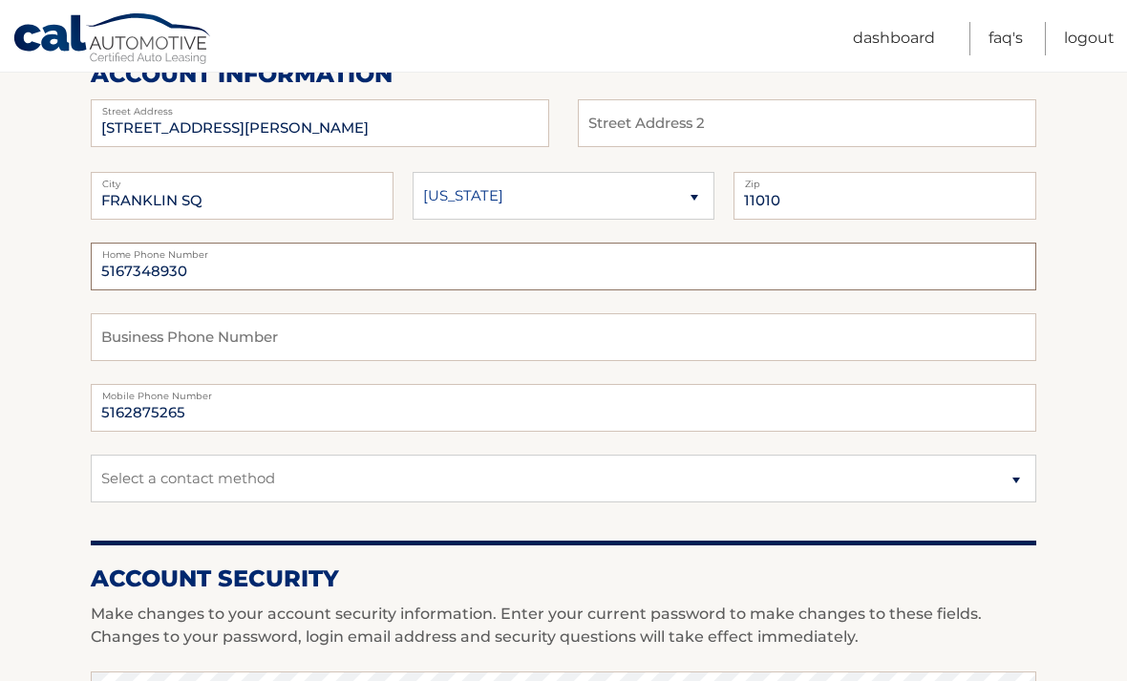
click at [313, 268] on input "5167348930" at bounding box center [564, 267] width 946 height 48
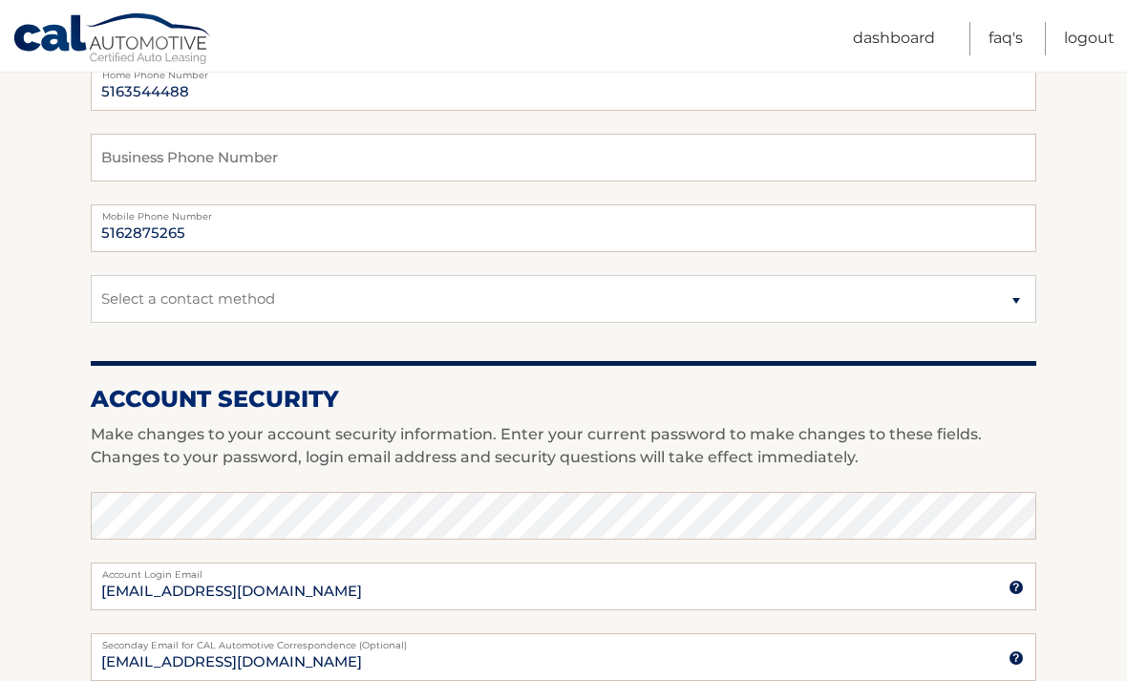
scroll to position [452, 0]
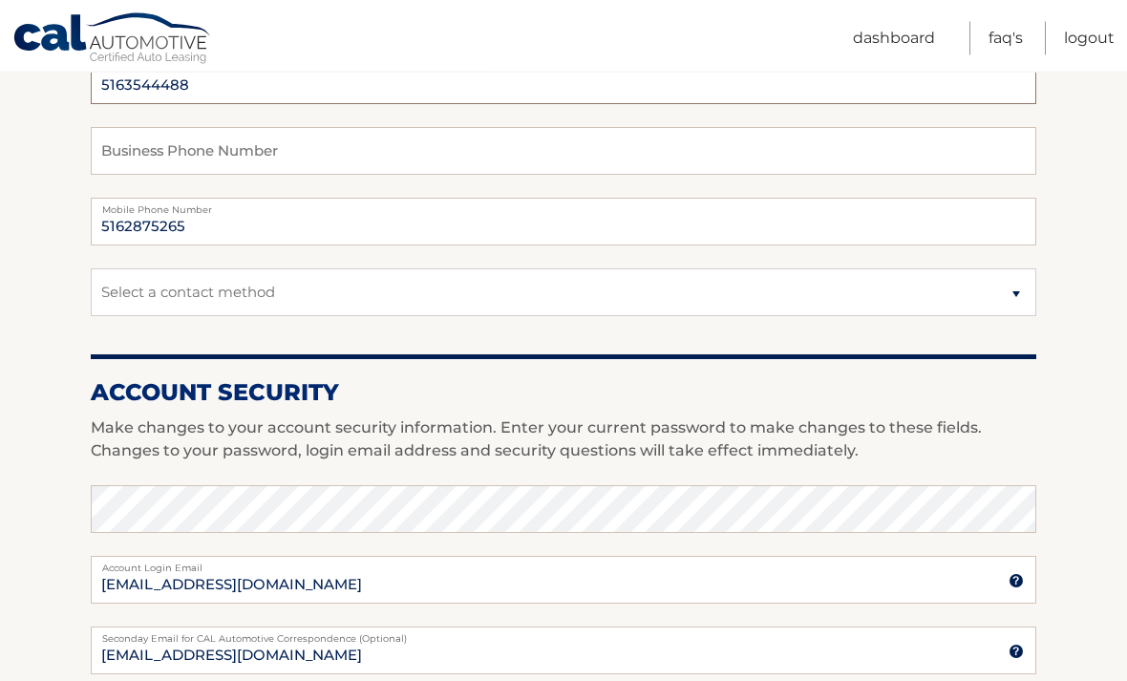
type input "5163544488"
click at [1003, 292] on select "Select a contact method Mobile Home" at bounding box center [564, 293] width 946 height 48
select select "1"
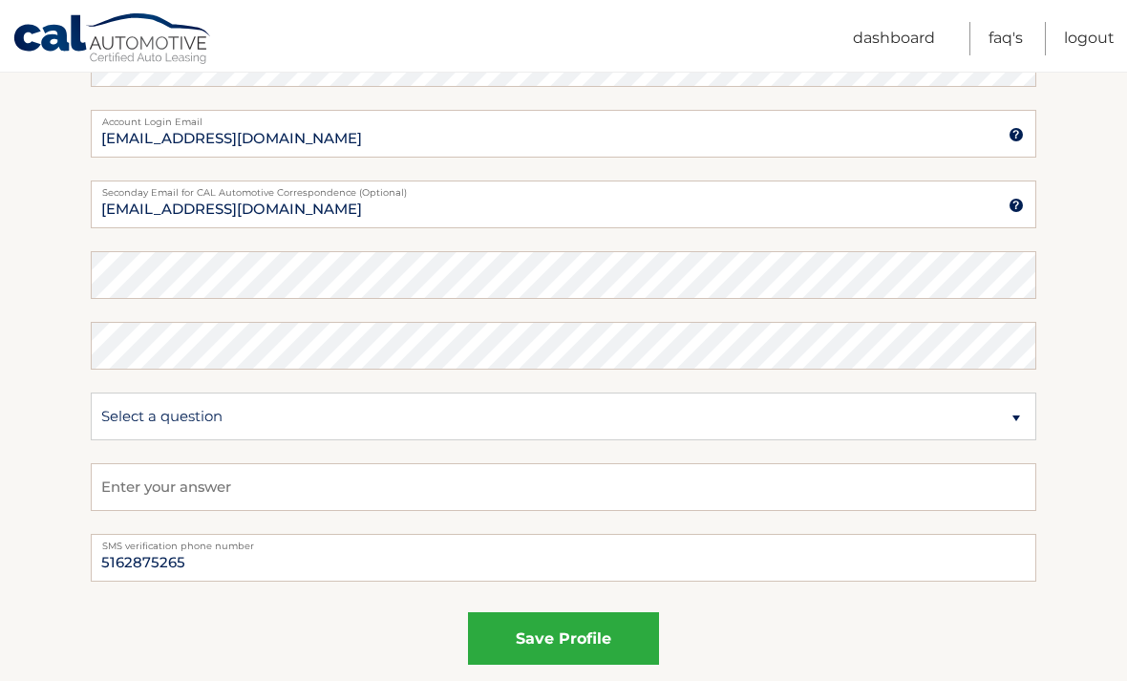
scroll to position [894, 0]
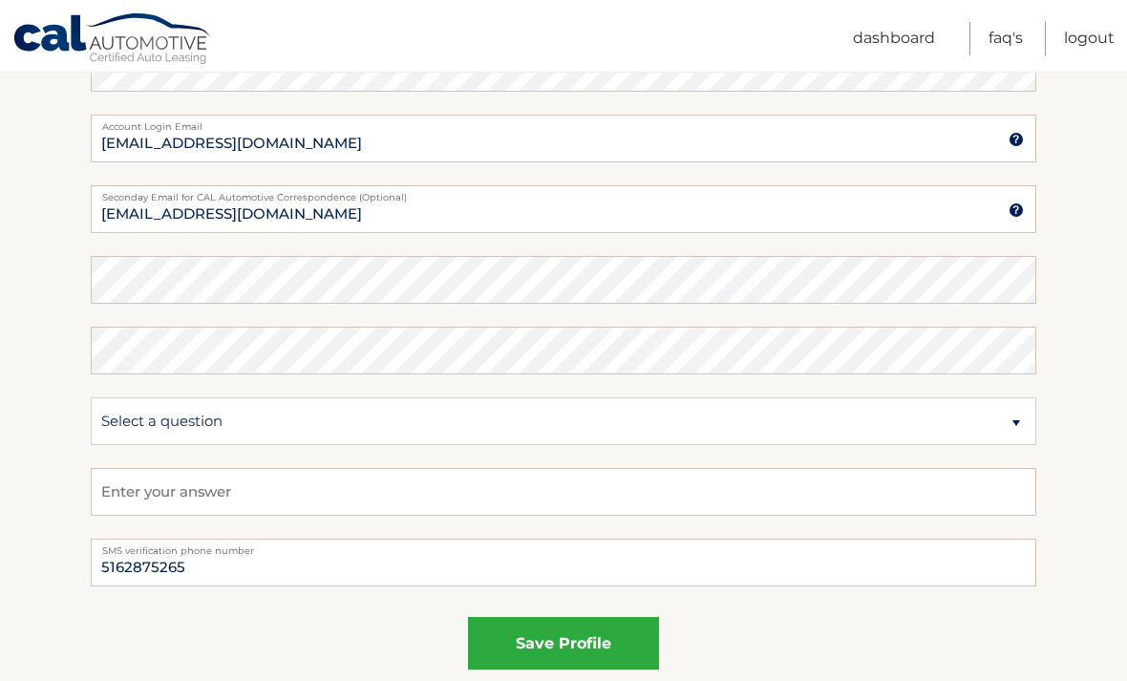
click at [613, 653] on button "save profile" at bounding box center [563, 643] width 191 height 53
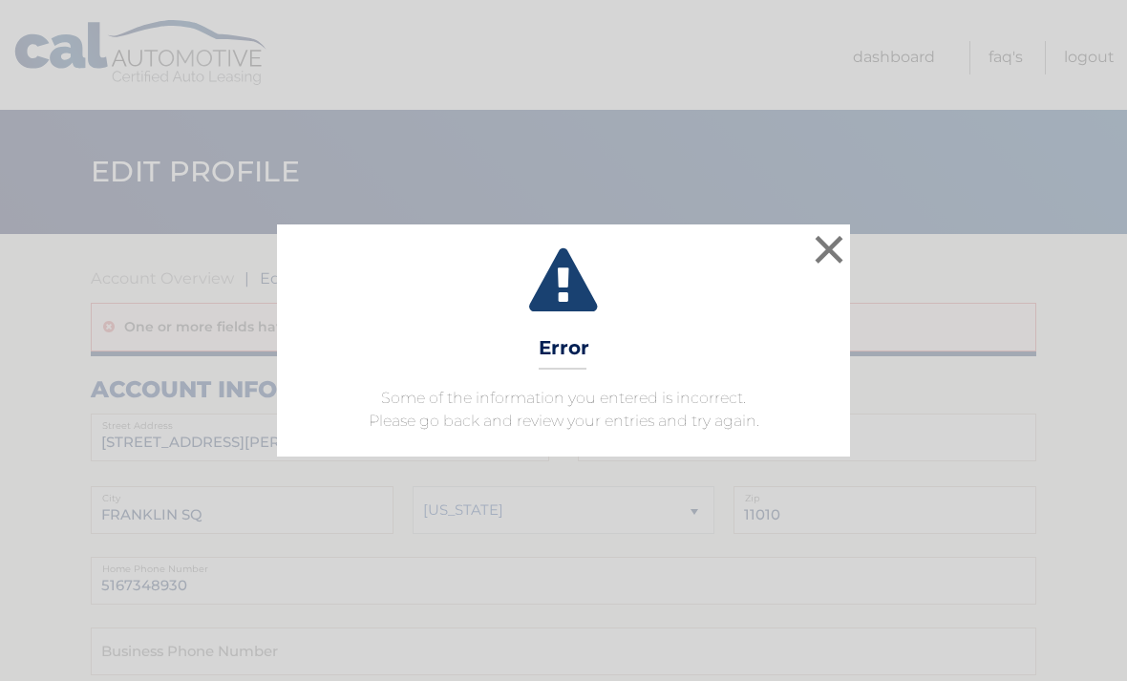
click at [835, 243] on button "×" at bounding box center [829, 249] width 38 height 38
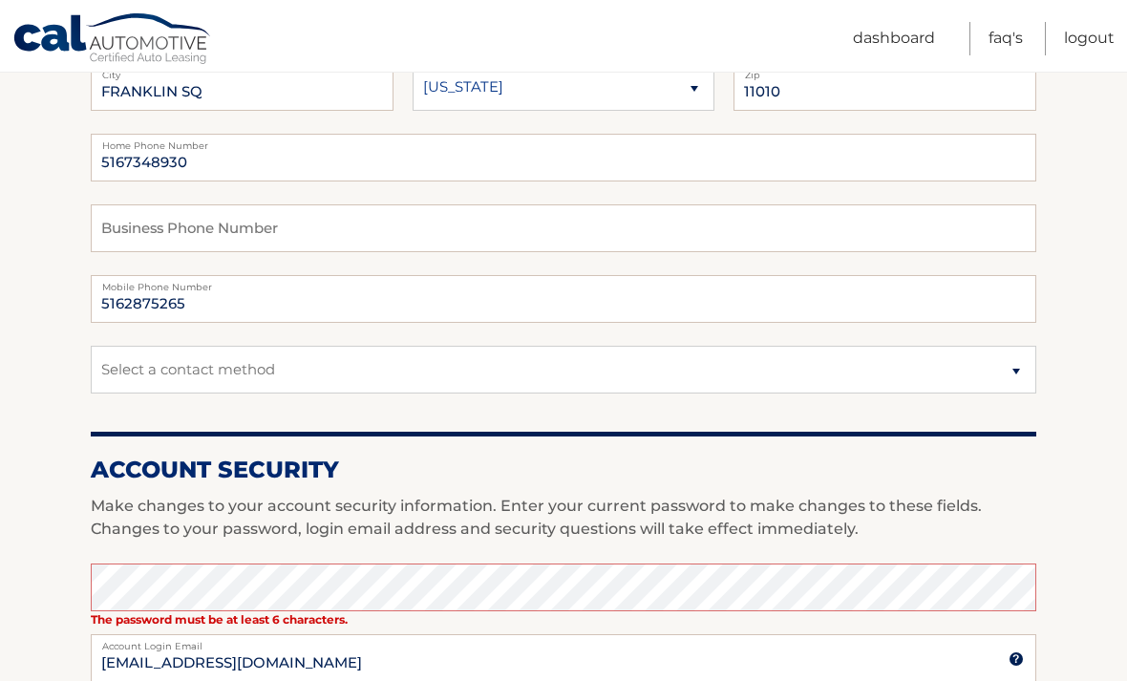
scroll to position [360, 0]
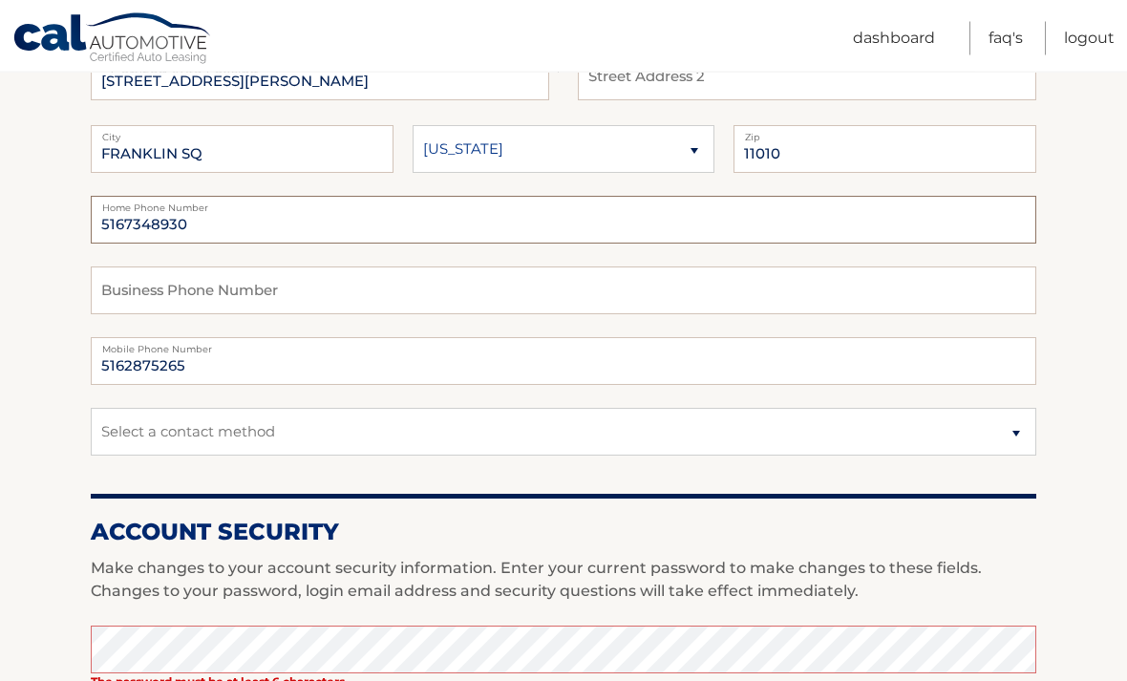
click at [476, 236] on input "5167348930" at bounding box center [564, 221] width 946 height 48
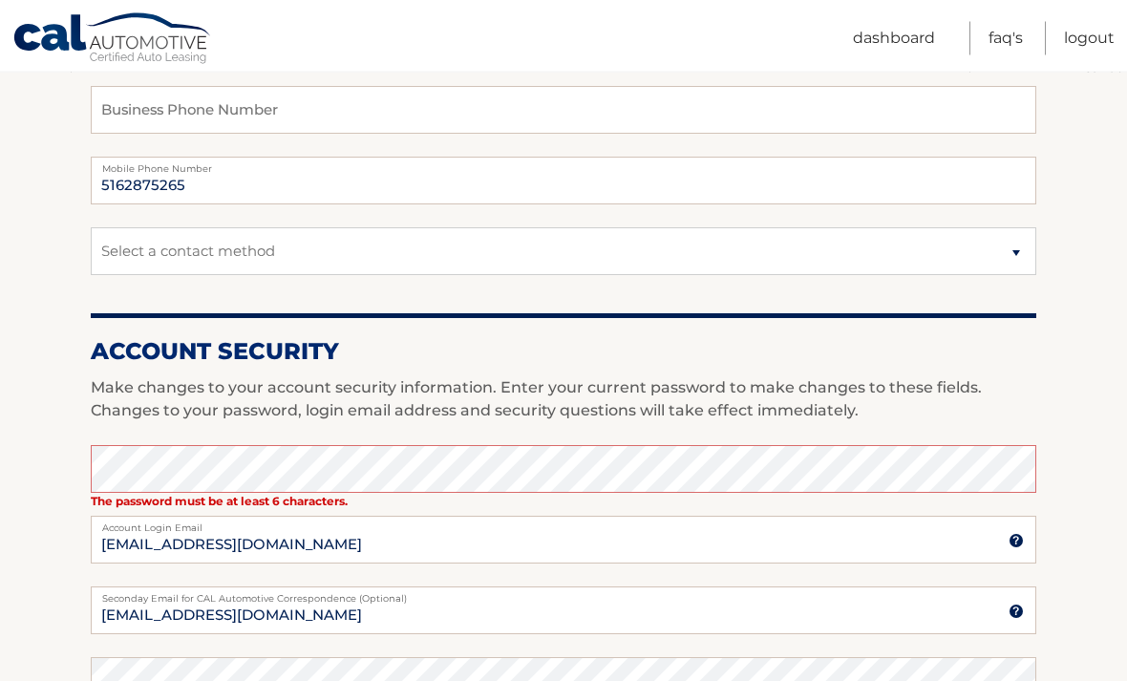
scroll to position [546, 0]
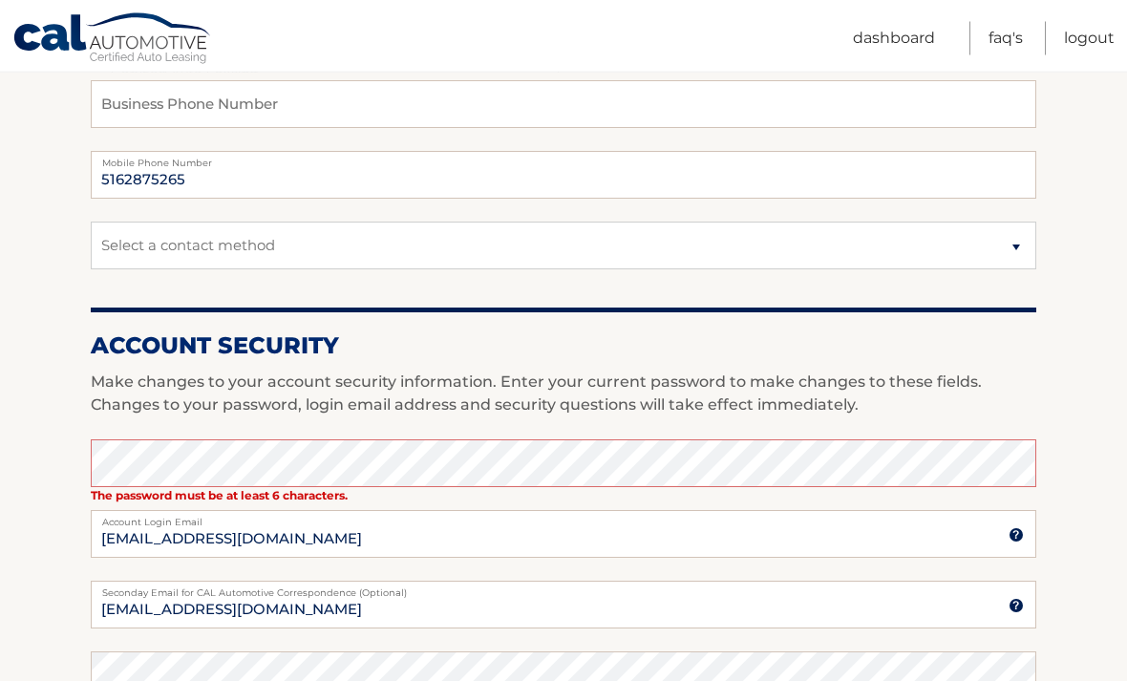
type input "5163544488"
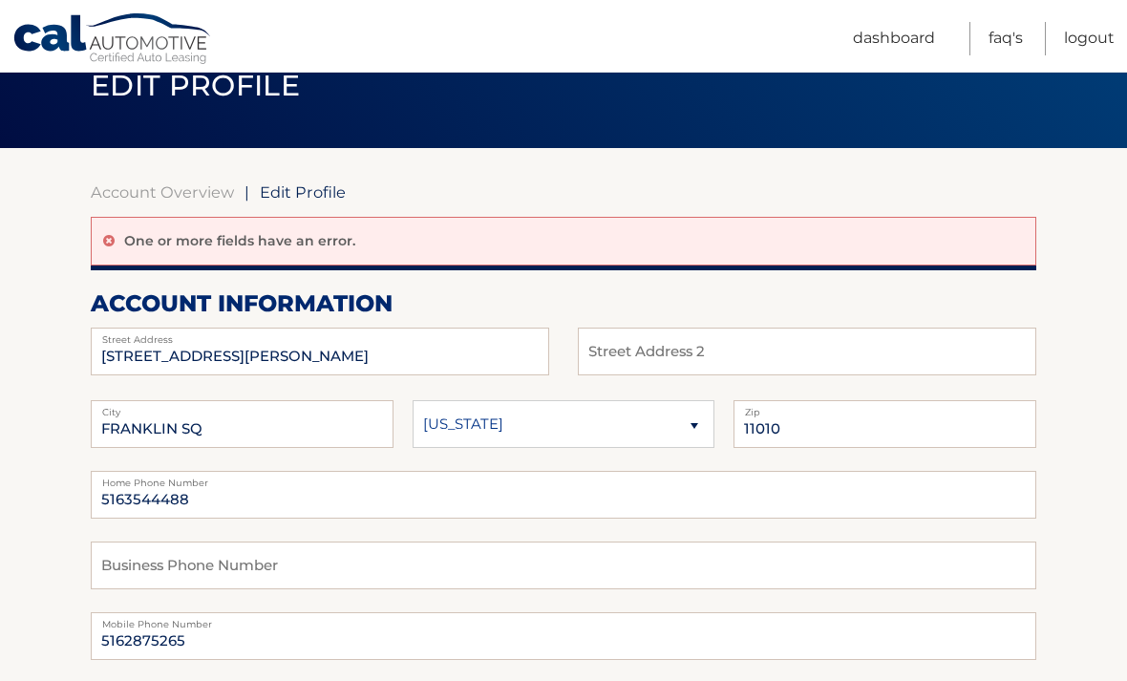
scroll to position [0, 0]
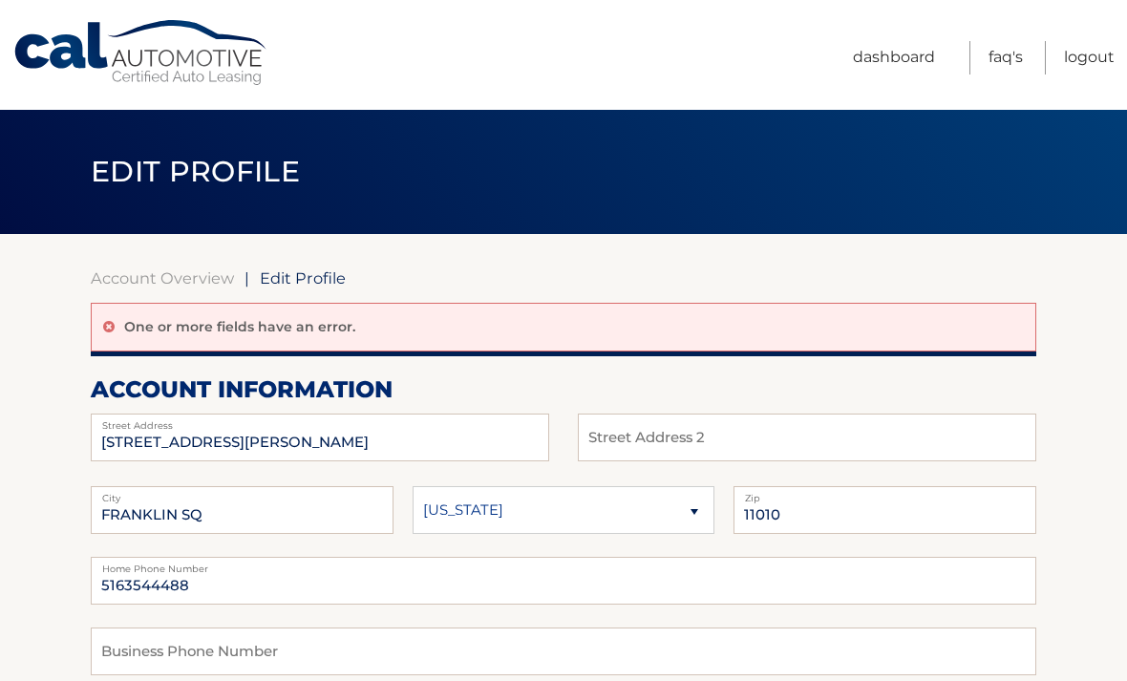
click at [1012, 62] on link "FAQ's" at bounding box center [1006, 57] width 34 height 33
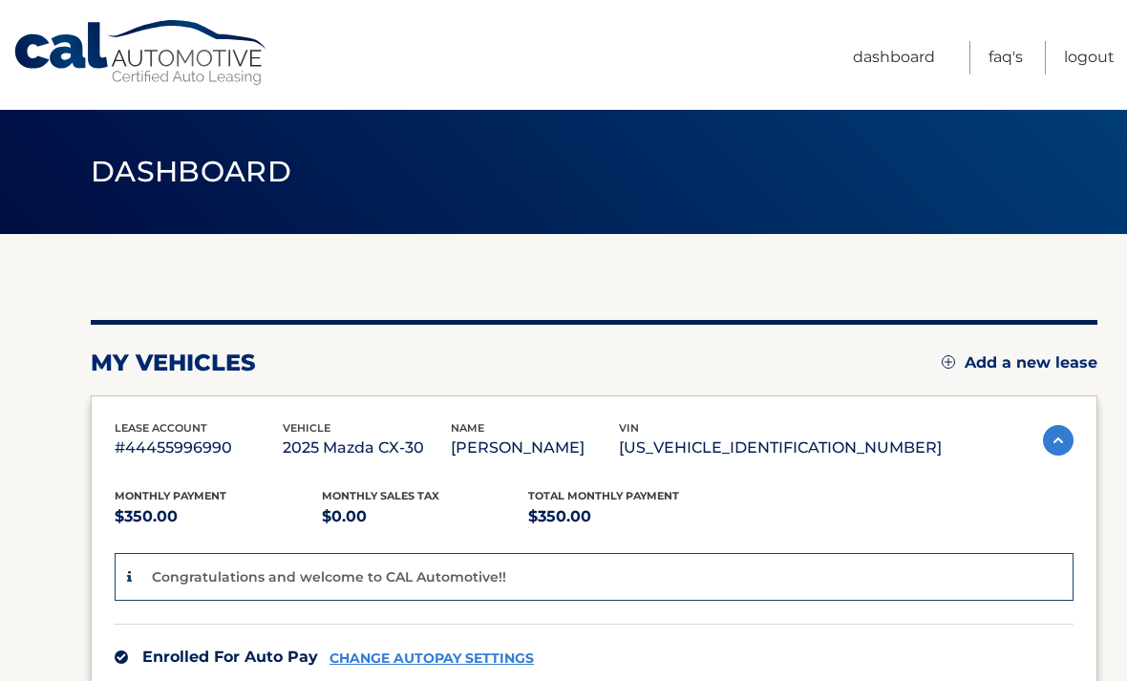
click at [1087, 61] on link "Logout" at bounding box center [1089, 57] width 51 height 33
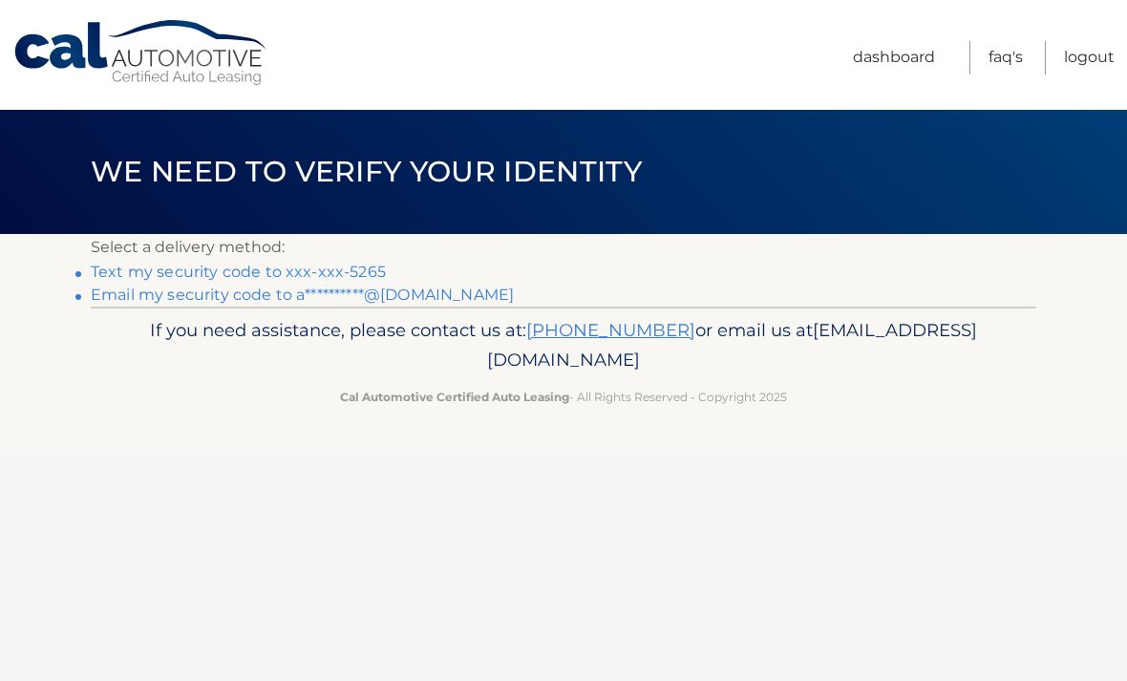
click at [284, 275] on link "Text my security code to xxx-xxx-5265" at bounding box center [238, 272] width 295 height 18
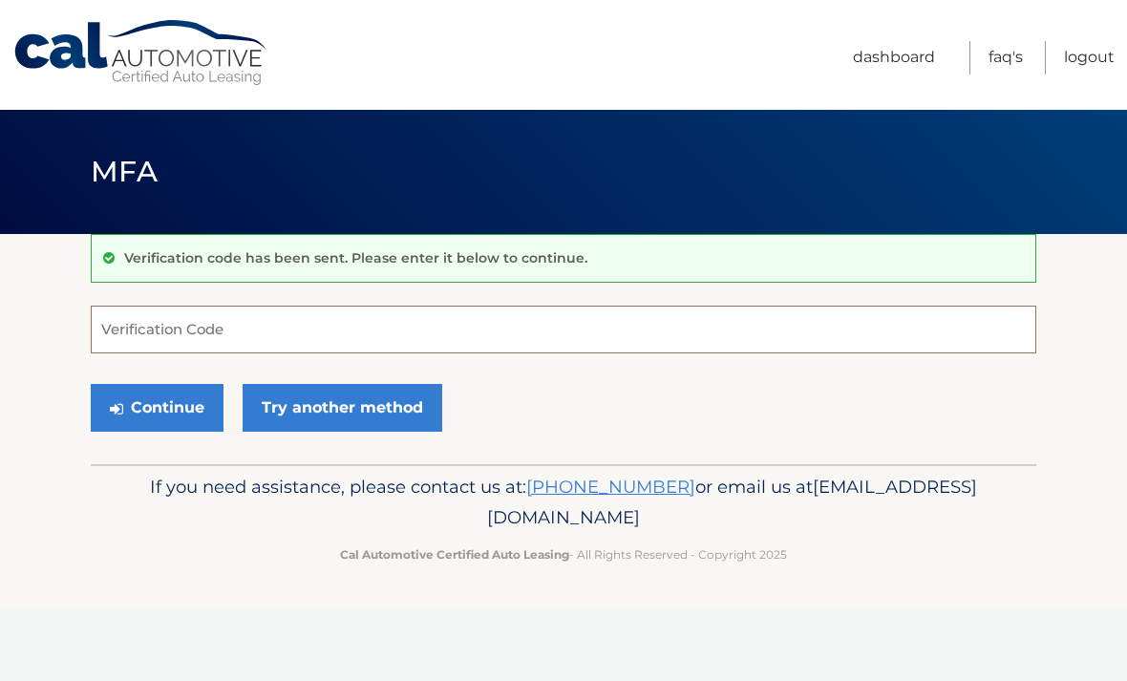
click at [249, 341] on input "Verification Code" at bounding box center [564, 330] width 946 height 48
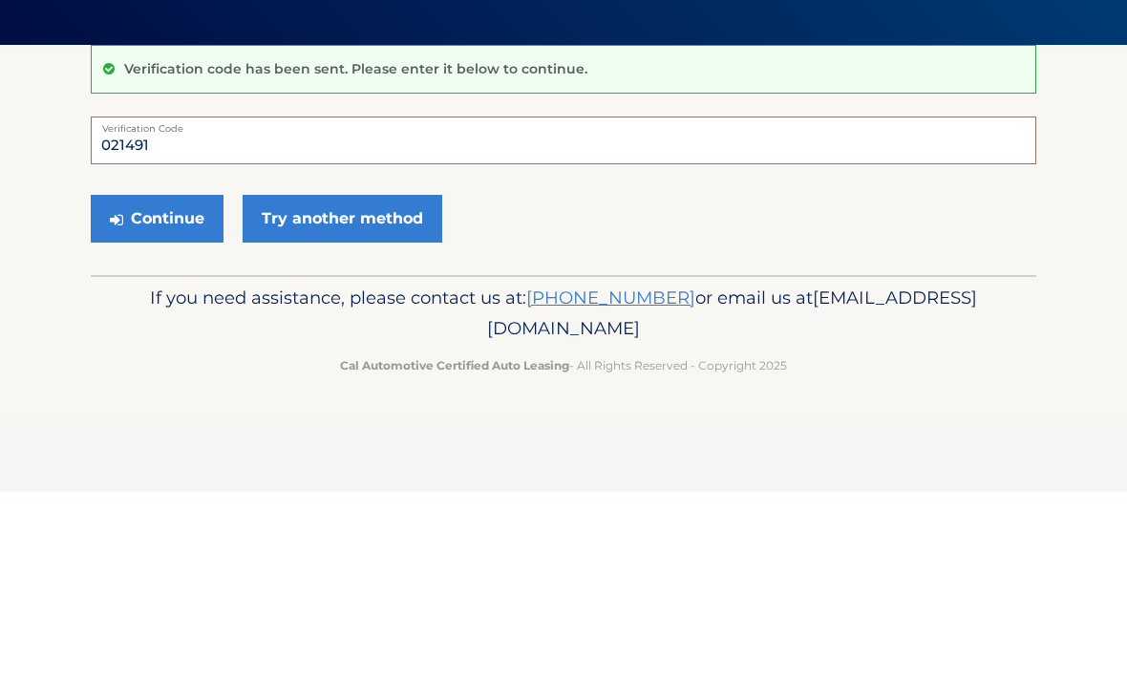
type input "021491"
click at [188, 384] on button "Continue" at bounding box center [157, 408] width 133 height 48
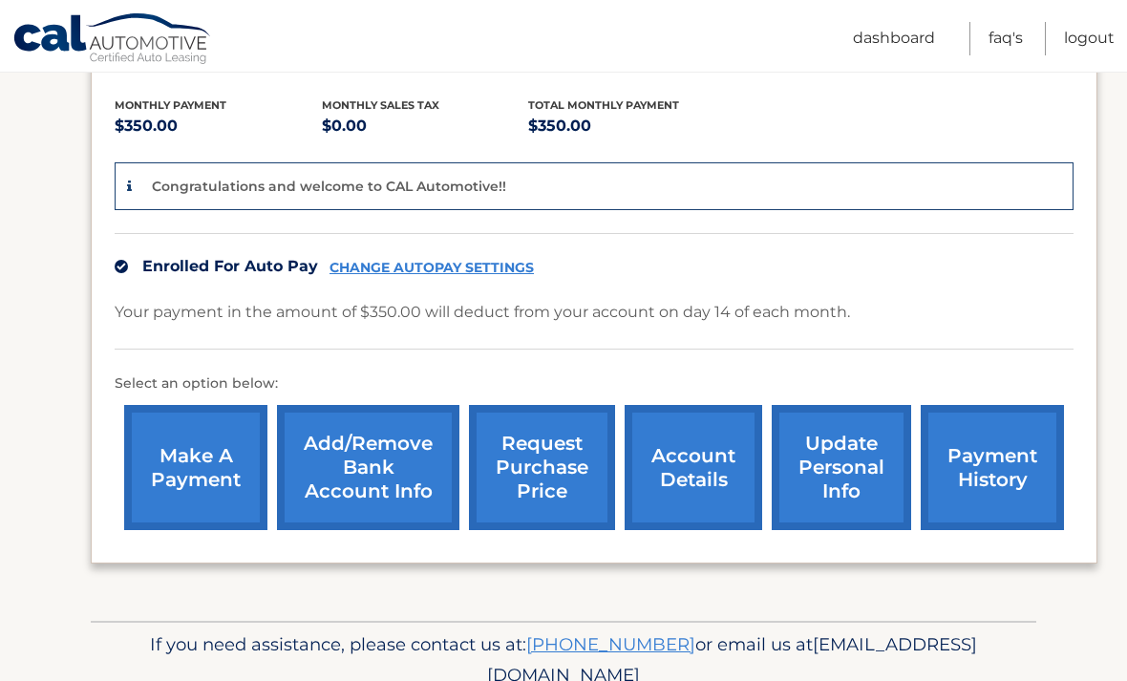
scroll to position [390, 0]
click at [853, 478] on link "update personal info" at bounding box center [841, 468] width 139 height 125
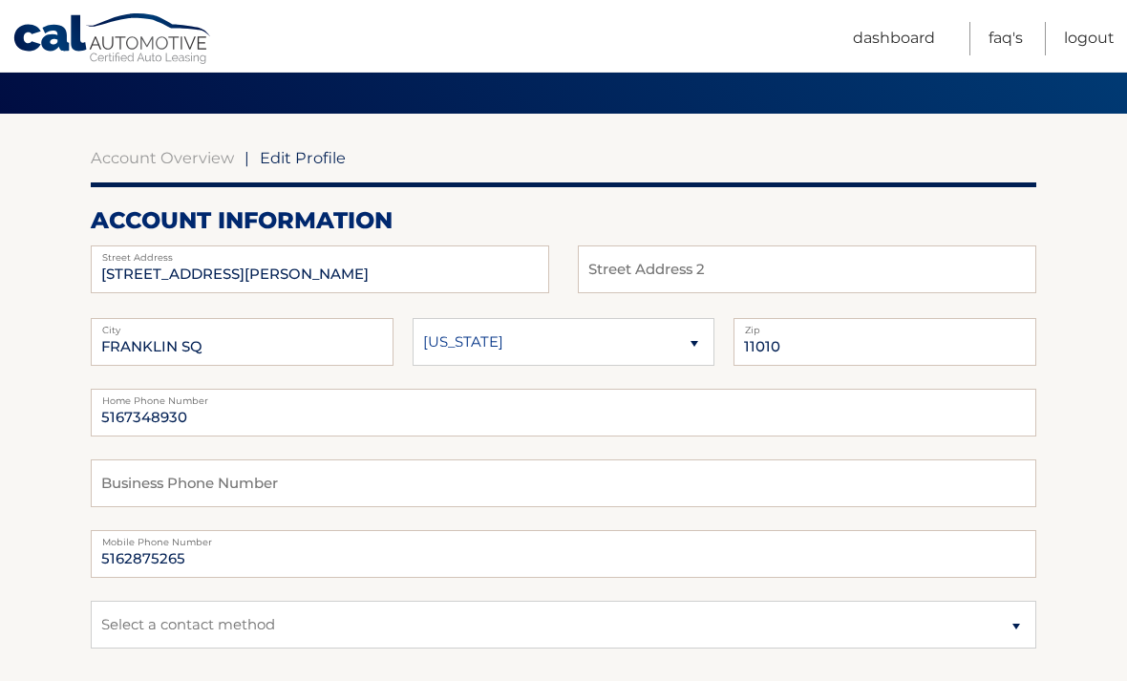
scroll to position [125, 0]
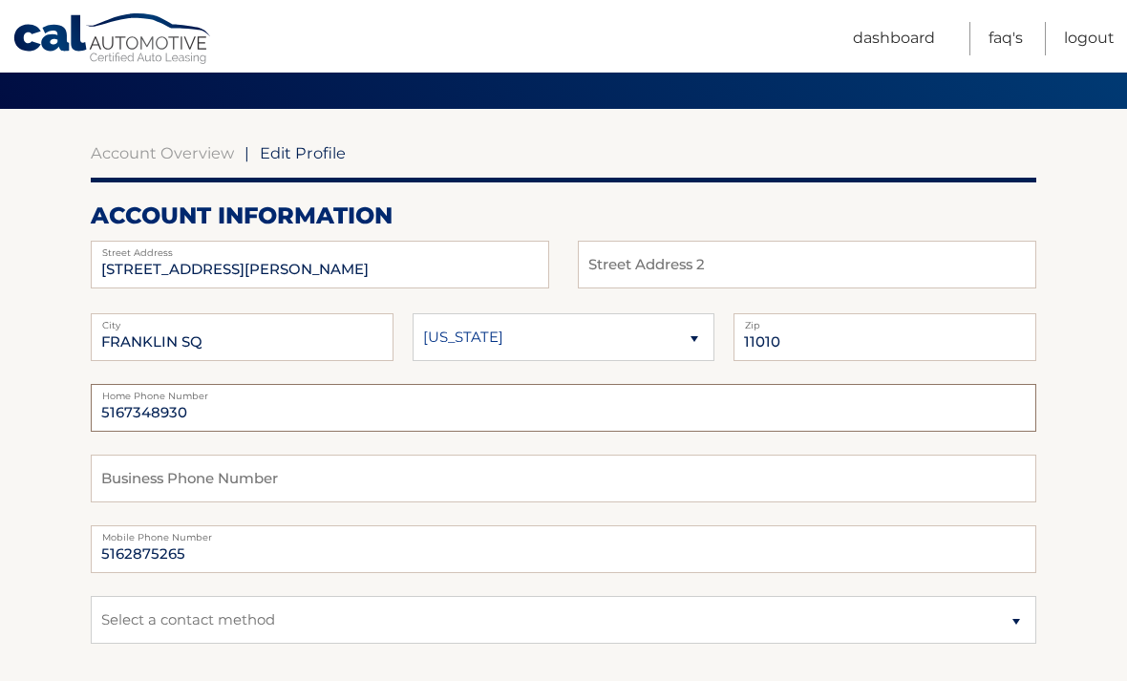
click at [311, 409] on input "5167348930" at bounding box center [564, 408] width 946 height 48
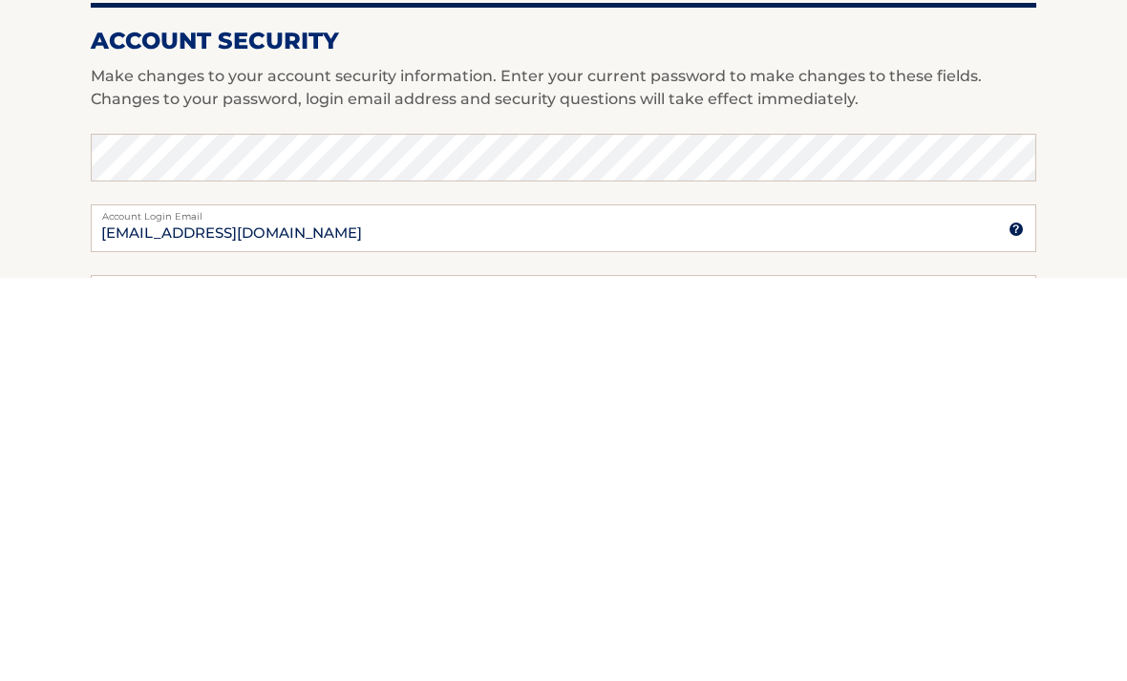
scroll to position [408, 0]
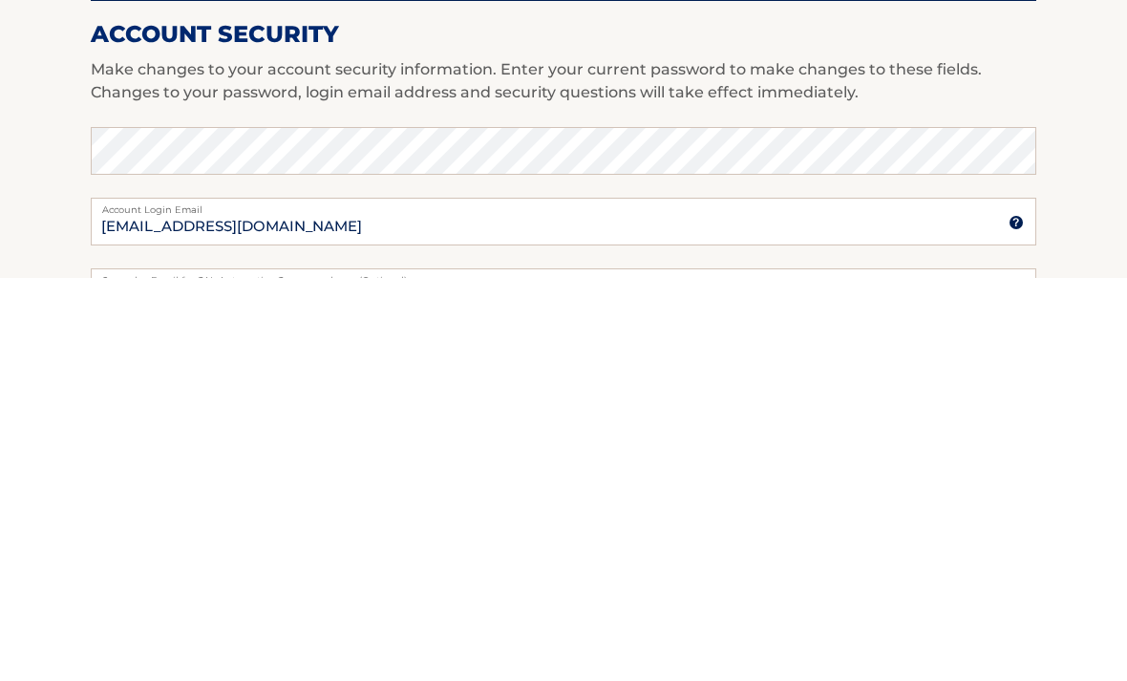
type input "5163544488"
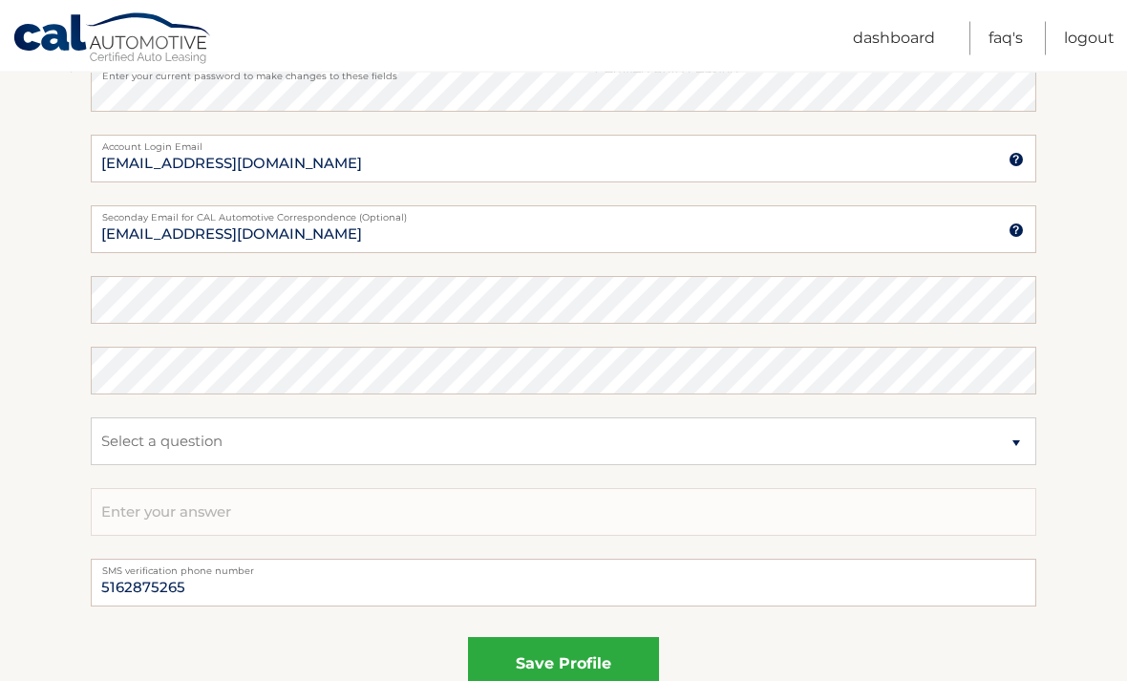
scroll to position [875, 0]
click at [587, 668] on button "save profile" at bounding box center [563, 662] width 191 height 53
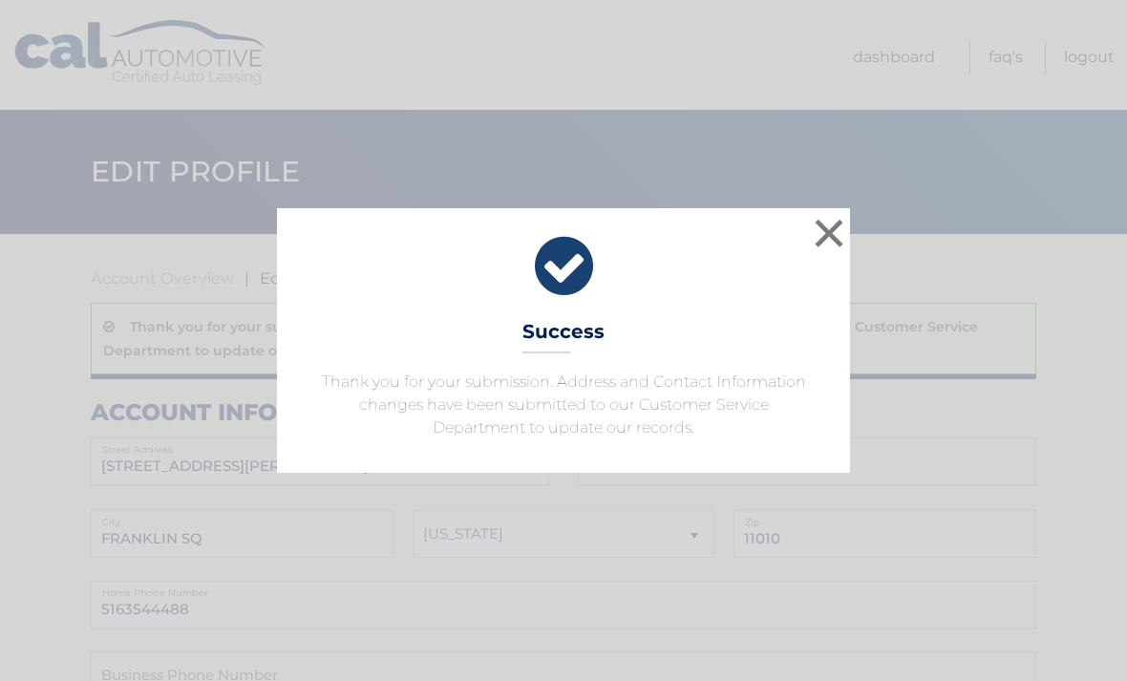
click at [841, 225] on button "×" at bounding box center [829, 233] width 38 height 38
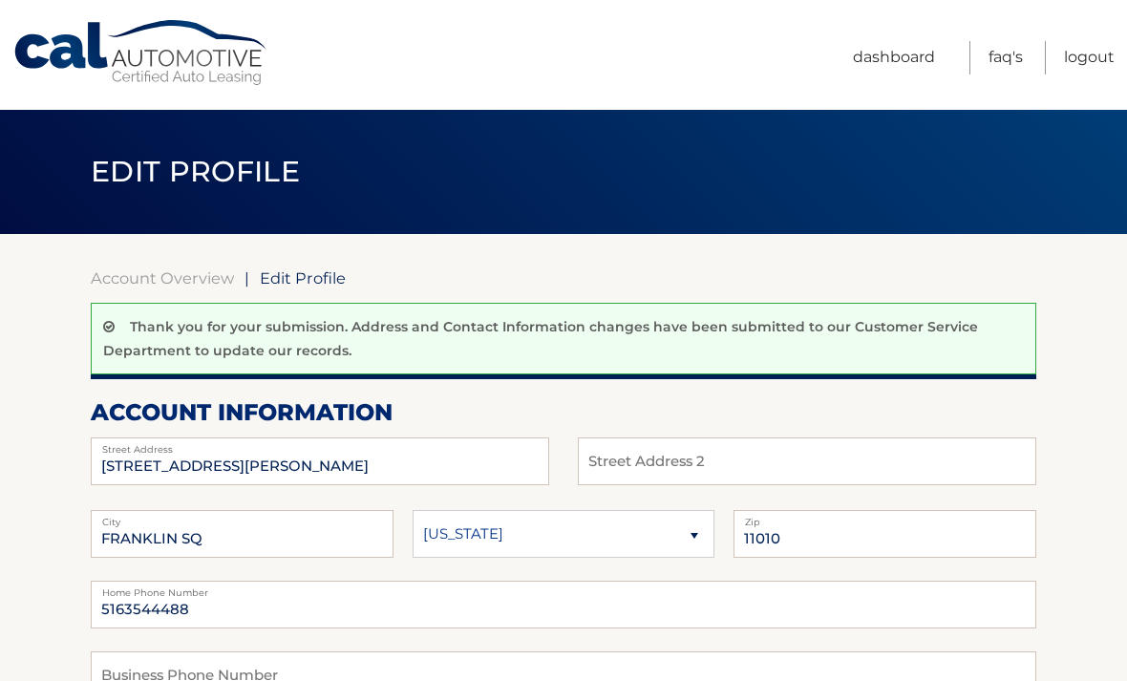
click at [899, 65] on link "Dashboard" at bounding box center [894, 57] width 82 height 33
